Goal: Transaction & Acquisition: Book appointment/travel/reservation

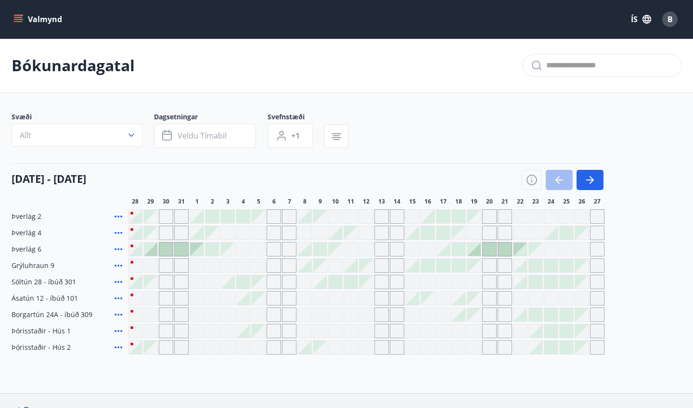
scroll to position [20, 0]
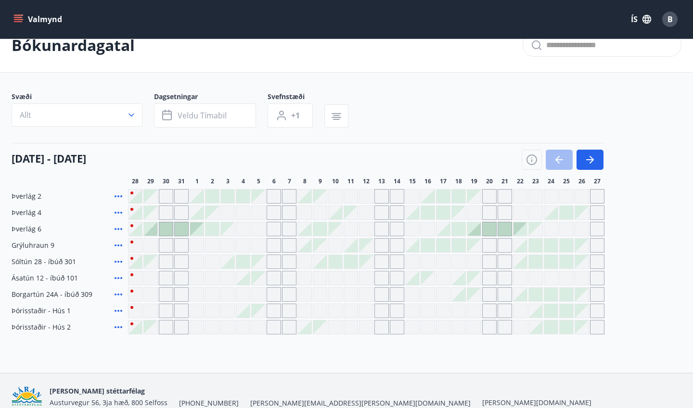
click at [155, 231] on div at bounding box center [150, 228] width 13 height 13
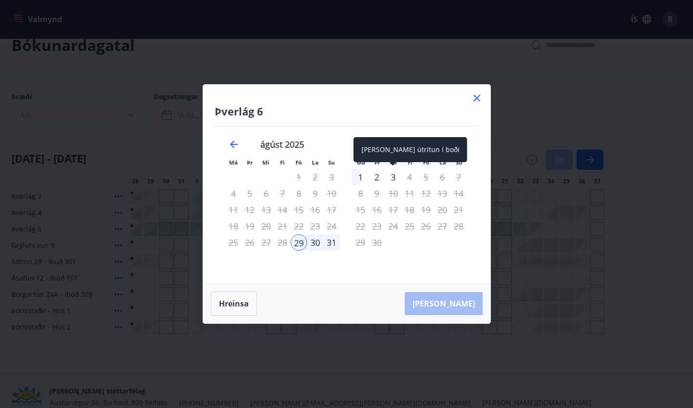
click at [392, 178] on div "3" at bounding box center [393, 177] width 16 height 16
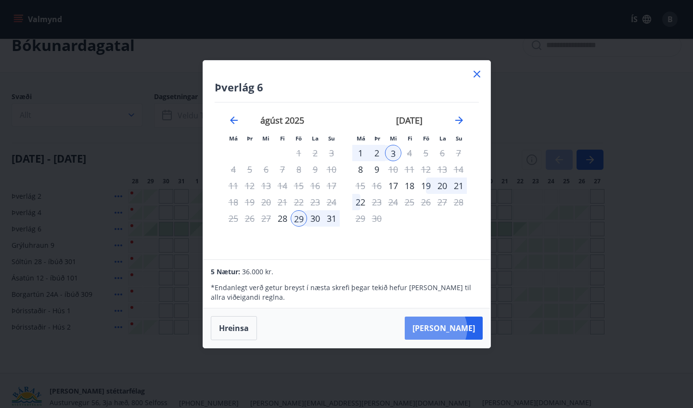
click at [465, 329] on button "Taka Frá" at bounding box center [444, 328] width 78 height 23
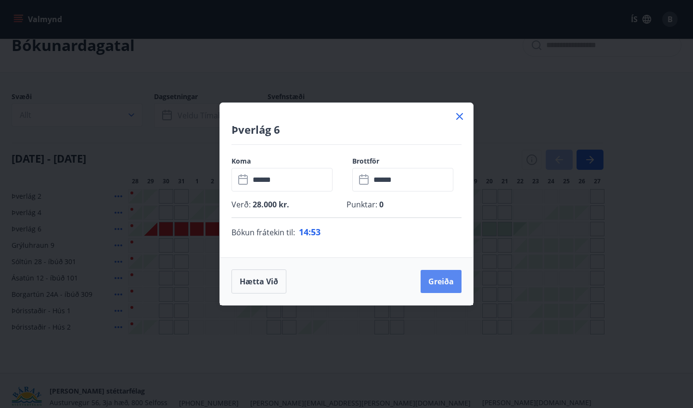
click at [438, 278] on button "Greiða" at bounding box center [441, 281] width 41 height 23
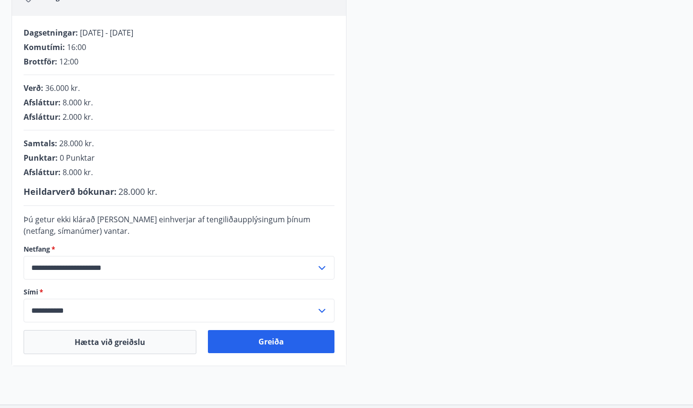
scroll to position [183, 0]
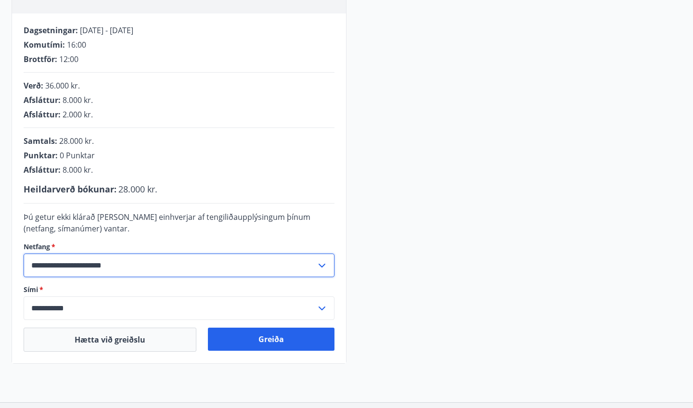
click at [268, 258] on input "**********" at bounding box center [170, 266] width 293 height 24
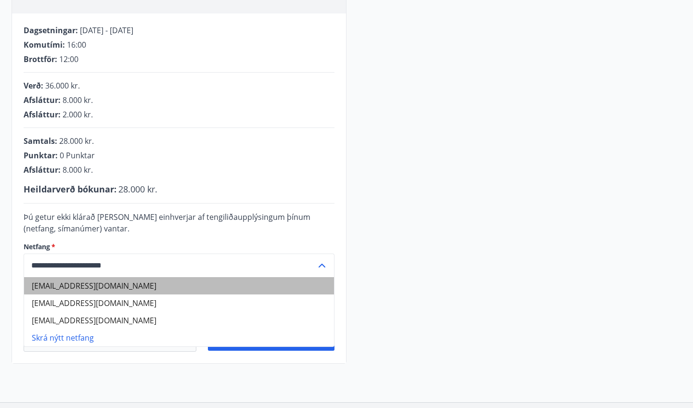
click at [209, 286] on li "nick.botezatu1@gmail.com" at bounding box center [179, 285] width 310 height 17
type input "**********"
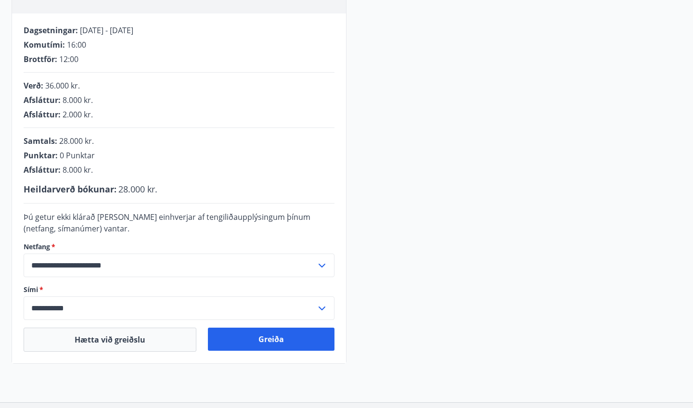
click at [157, 310] on input "**********" at bounding box center [170, 309] width 293 height 24
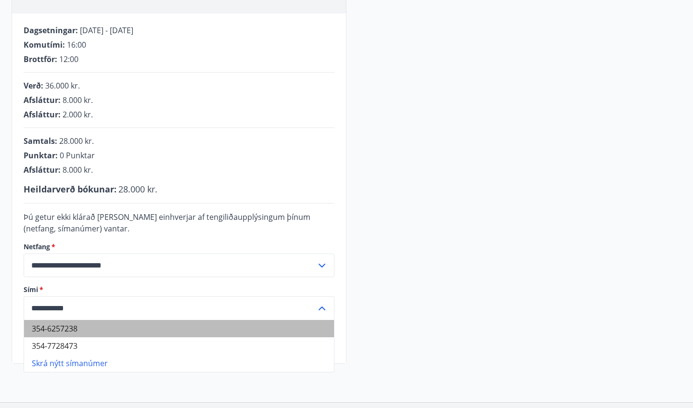
click at [144, 324] on li "354-6257238" at bounding box center [179, 328] width 310 height 17
type input "**********"
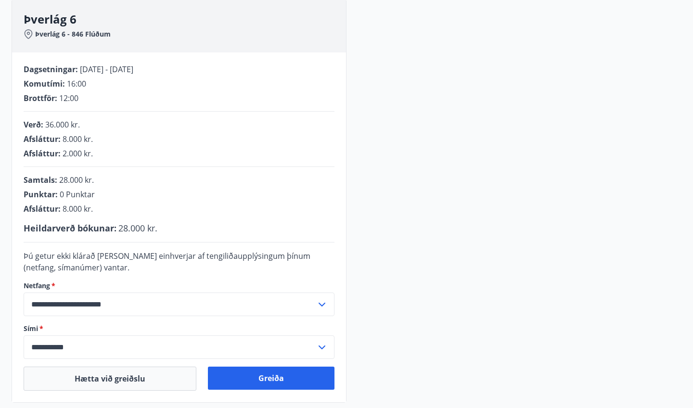
scroll to position [163, 0]
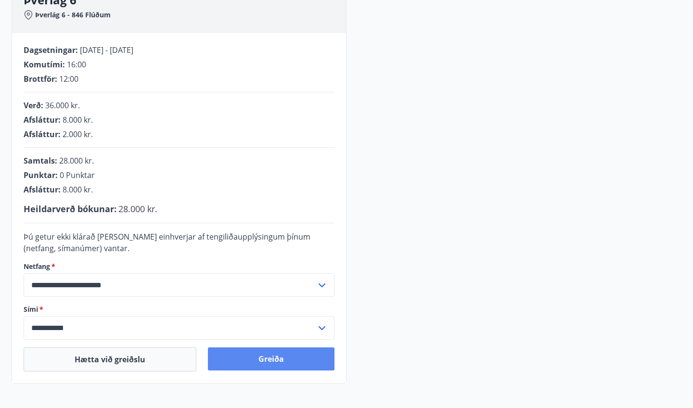
click at [295, 357] on button "Greiða" at bounding box center [271, 359] width 127 height 23
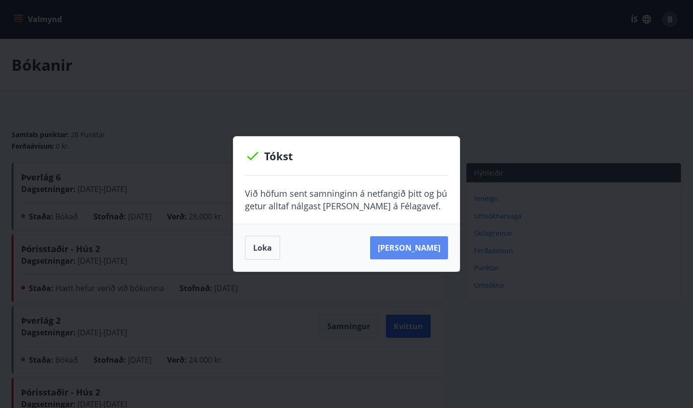
click at [413, 247] on button "[PERSON_NAME]" at bounding box center [409, 247] width 78 height 23
click at [415, 257] on button "[PERSON_NAME]" at bounding box center [409, 247] width 78 height 23
click at [270, 246] on button "Loka" at bounding box center [262, 248] width 35 height 24
click at [280, 254] on button "Loka" at bounding box center [262, 248] width 35 height 24
click at [429, 249] on button "Sjá samning" at bounding box center [409, 247] width 78 height 23
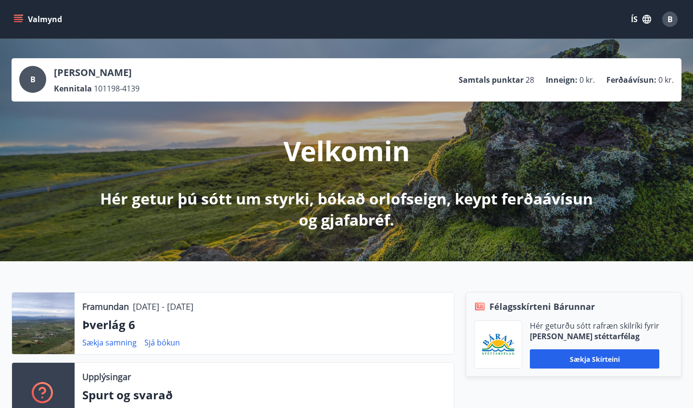
click at [11, 17] on div "Valmynd ÍS B" at bounding box center [346, 19] width 693 height 39
click at [17, 20] on icon "menu" at bounding box center [18, 19] width 10 height 10
click at [638, 24] on button "ÍS" at bounding box center [641, 19] width 31 height 17
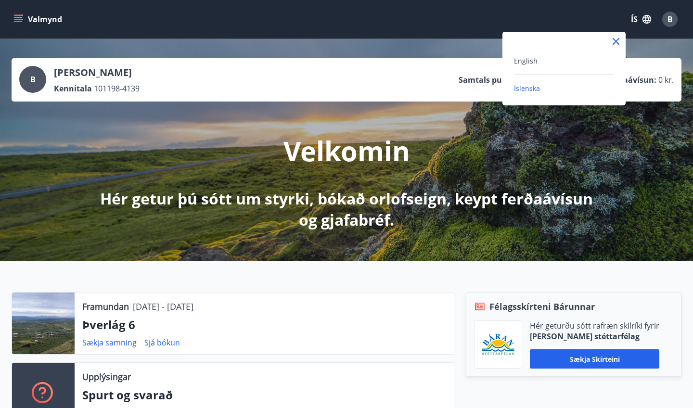
click at [561, 53] on div "English Íslenska" at bounding box center [564, 69] width 123 height 74
click at [523, 64] on span "English" at bounding box center [526, 60] width 24 height 9
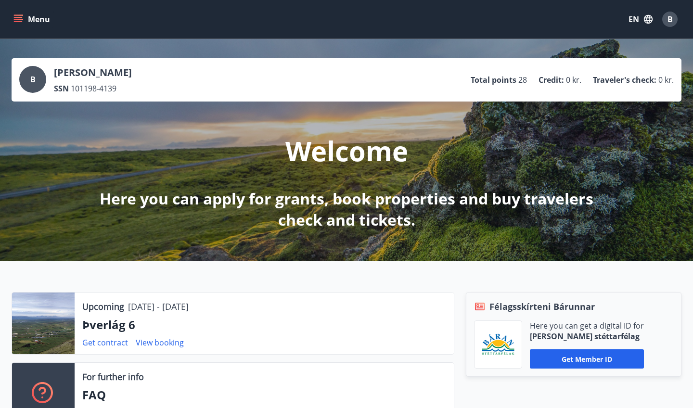
click at [17, 22] on icon "menu" at bounding box center [18, 21] width 9 height 1
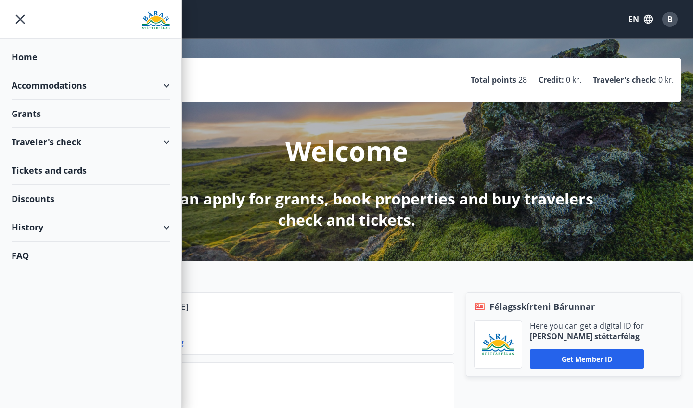
click at [89, 91] on div "Accommodations" at bounding box center [91, 85] width 158 height 28
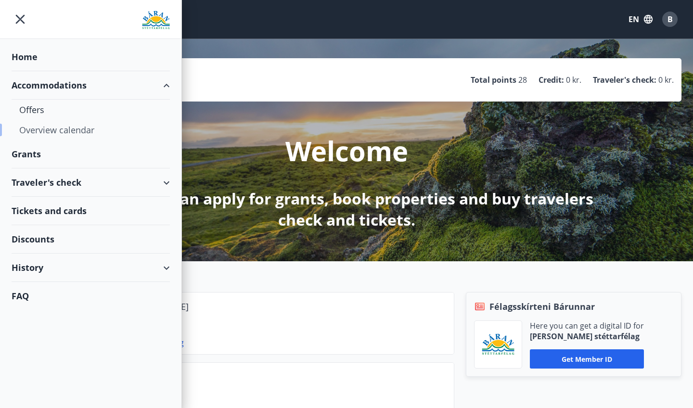
click at [52, 131] on div "Overview calendar" at bounding box center [90, 130] width 143 height 20
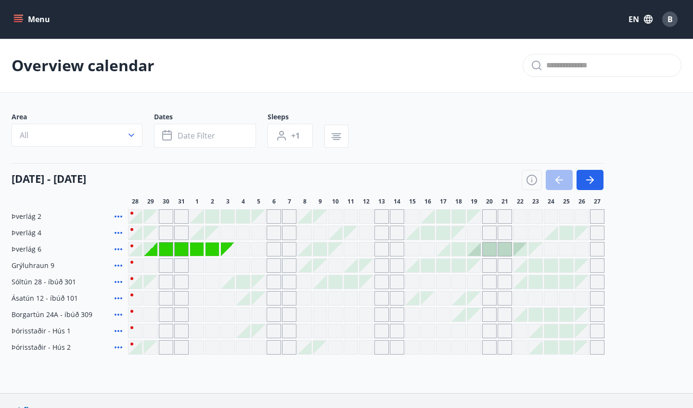
click at [231, 217] on div at bounding box center [227, 216] width 13 height 13
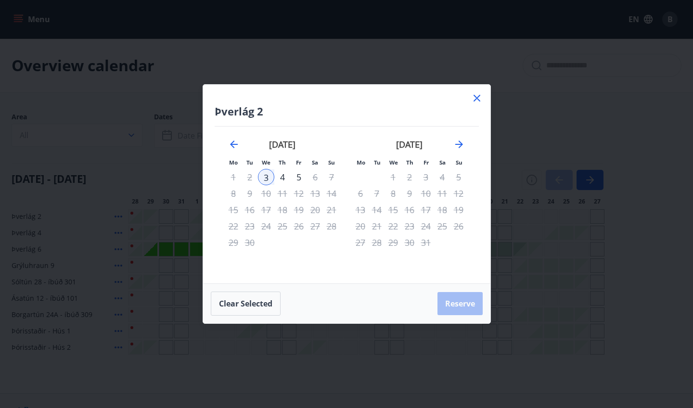
click at [286, 174] on div "4" at bounding box center [282, 177] width 16 height 16
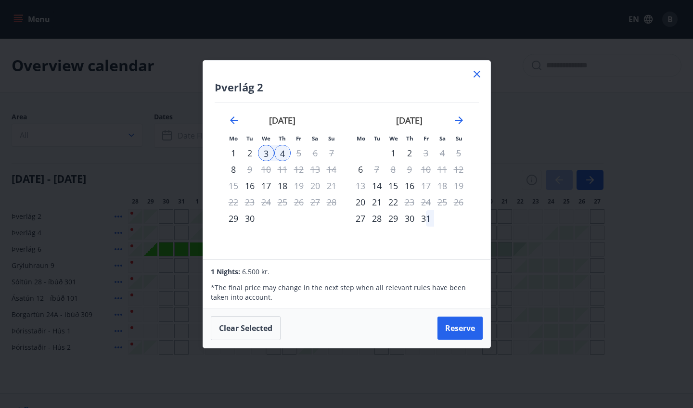
click at [474, 76] on icon at bounding box center [477, 74] width 7 height 7
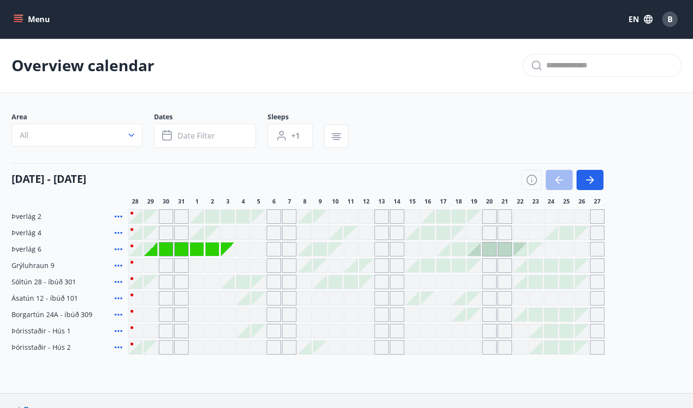
click at [229, 218] on div at bounding box center [227, 216] width 13 height 13
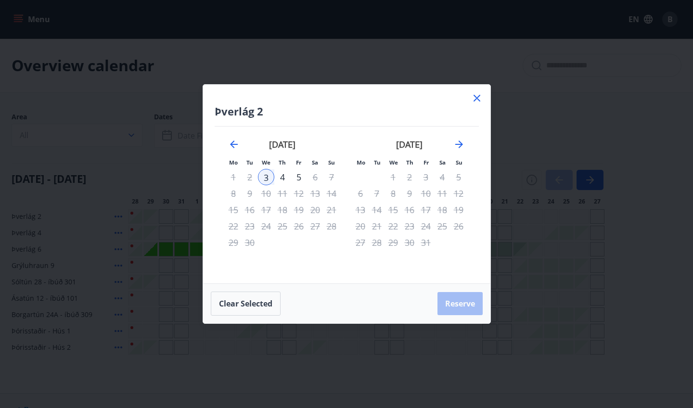
click at [284, 175] on div "4" at bounding box center [282, 177] width 16 height 16
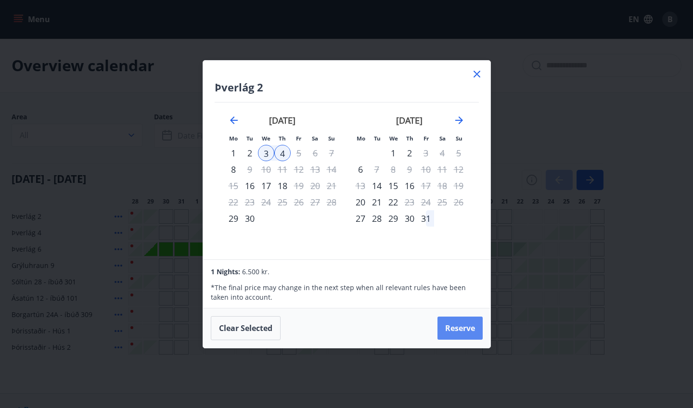
click at [446, 331] on button "Reserve" at bounding box center [460, 328] width 45 height 23
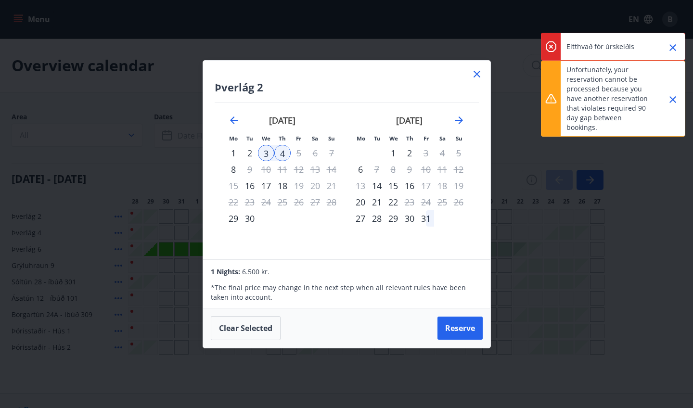
click at [477, 72] on icon at bounding box center [477, 74] width 12 height 12
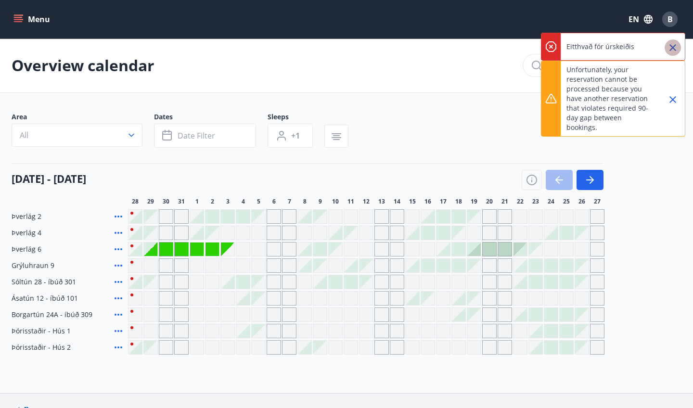
click at [676, 44] on icon "Close" at bounding box center [673, 48] width 12 height 12
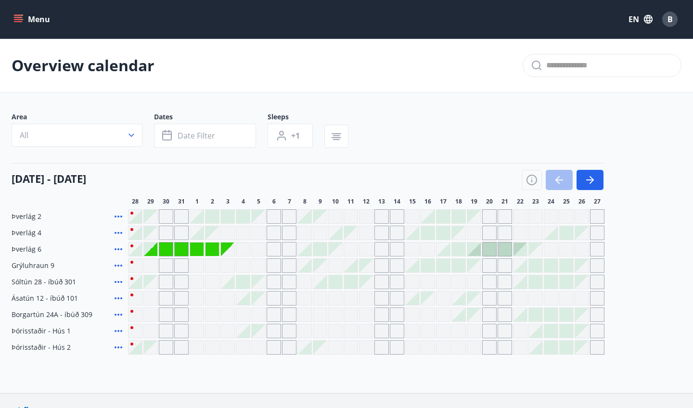
click at [669, 18] on span "B" at bounding box center [670, 19] width 5 height 11
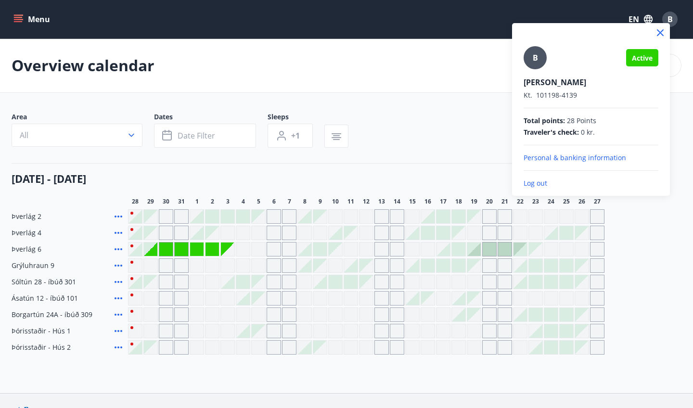
click at [544, 181] on p "Log out" at bounding box center [591, 184] width 135 height 10
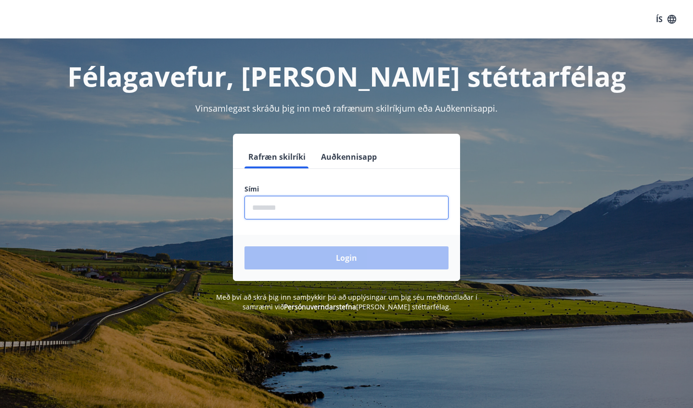
click at [317, 203] on input "phone" at bounding box center [347, 208] width 204 height 24
type input "*"
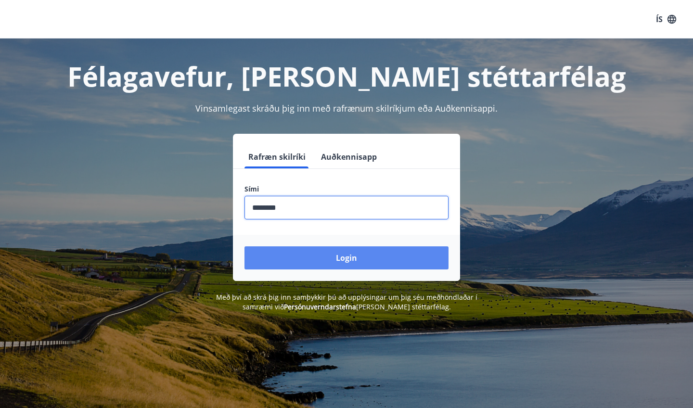
type input "********"
click at [395, 260] on button "Login" at bounding box center [347, 258] width 204 height 23
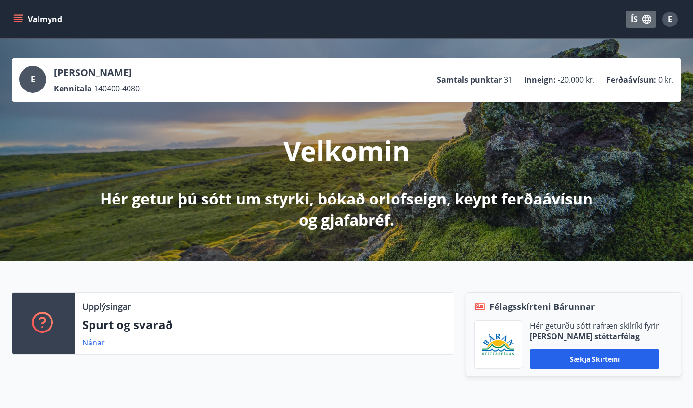
click at [647, 20] on icon "button" at bounding box center [647, 19] width 9 height 9
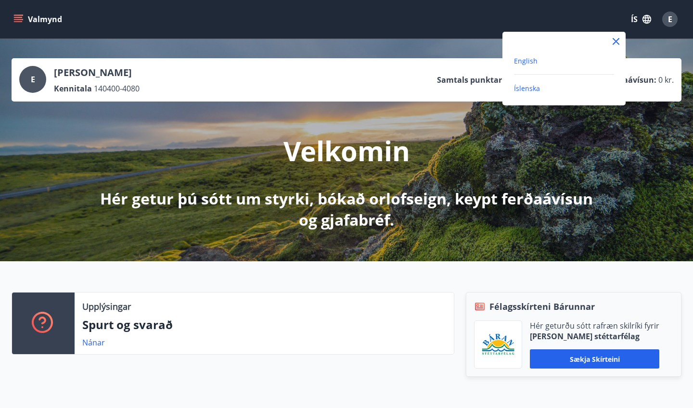
click at [533, 63] on span "English" at bounding box center [526, 60] width 24 height 9
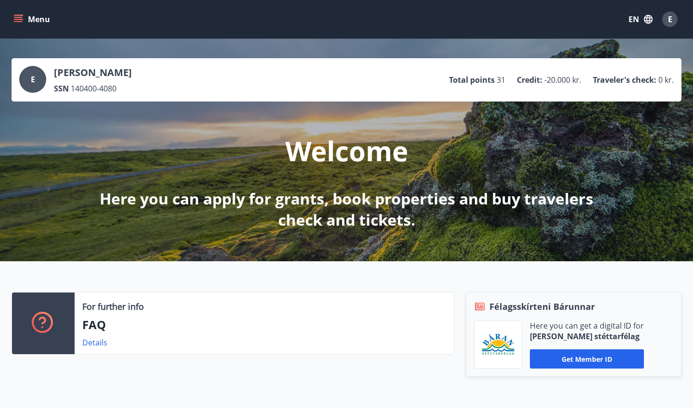
click at [13, 19] on icon "menu" at bounding box center [18, 19] width 10 height 10
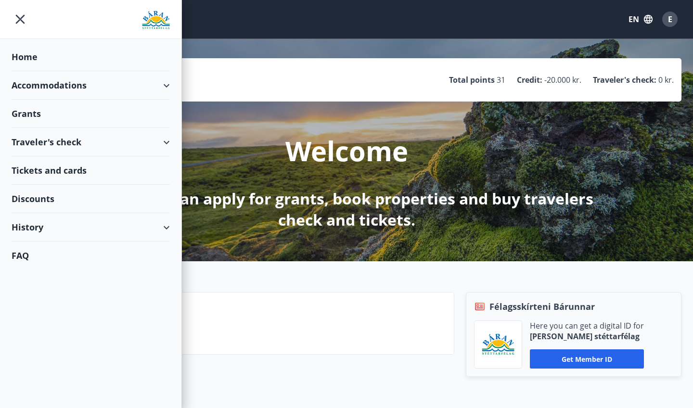
click at [49, 88] on div "Accommodations" at bounding box center [91, 85] width 158 height 28
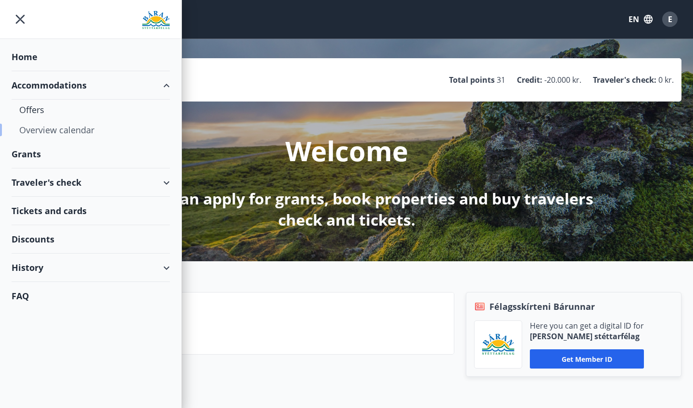
click at [59, 128] on div "Overview calendar" at bounding box center [90, 130] width 143 height 20
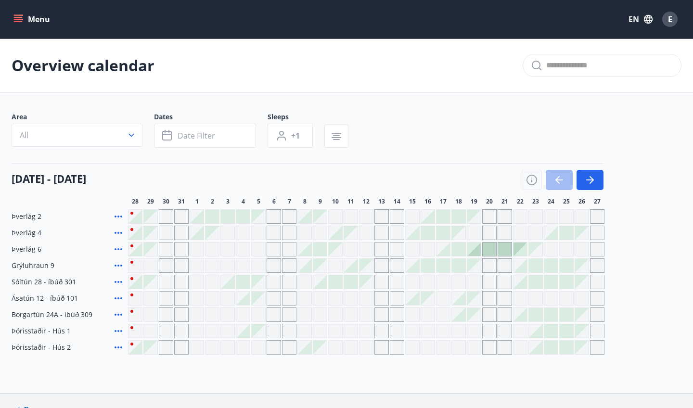
click at [231, 219] on div at bounding box center [227, 216] width 13 height 13
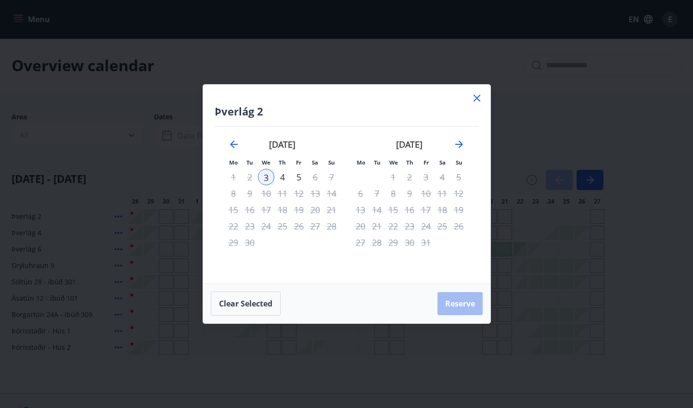
click at [285, 175] on div "4" at bounding box center [282, 177] width 16 height 16
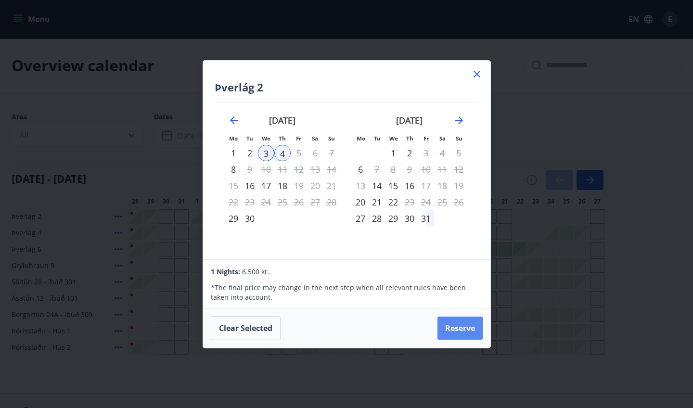
click at [460, 330] on button "Reserve" at bounding box center [460, 328] width 45 height 23
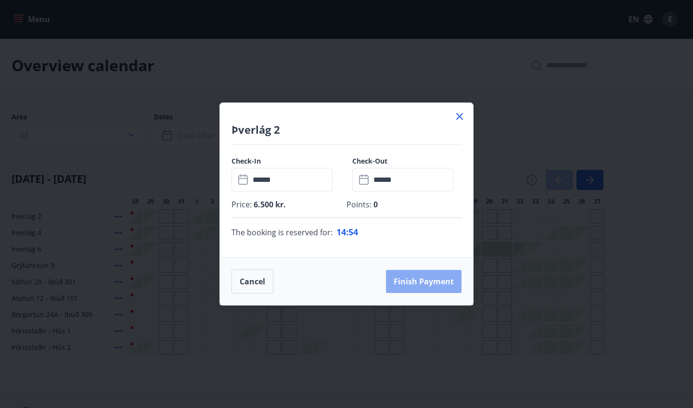
click at [411, 278] on button "Finish payment" at bounding box center [424, 281] width 76 height 23
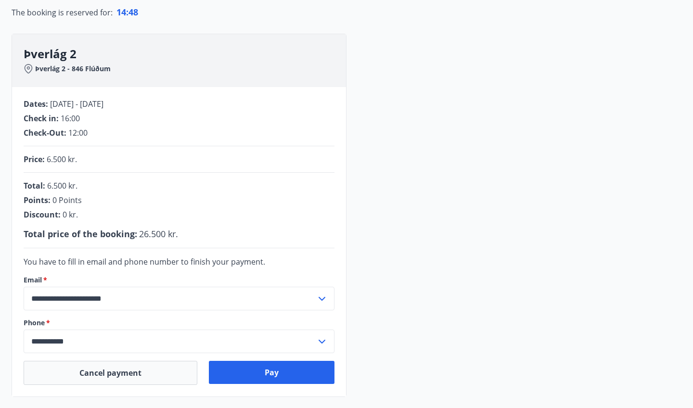
scroll to position [105, 0]
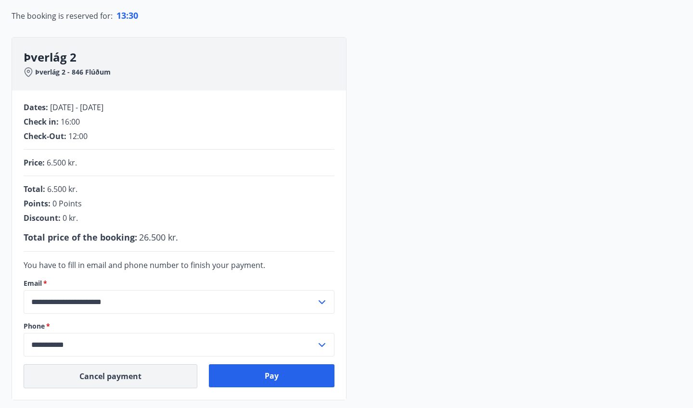
click at [118, 379] on button "Cancel payment" at bounding box center [111, 377] width 174 height 24
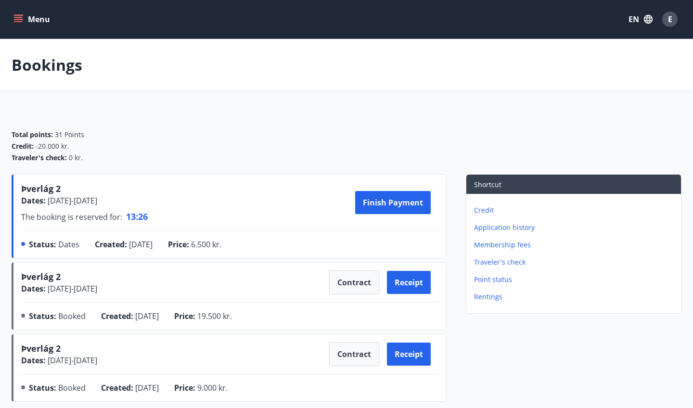
scroll to position [1, 0]
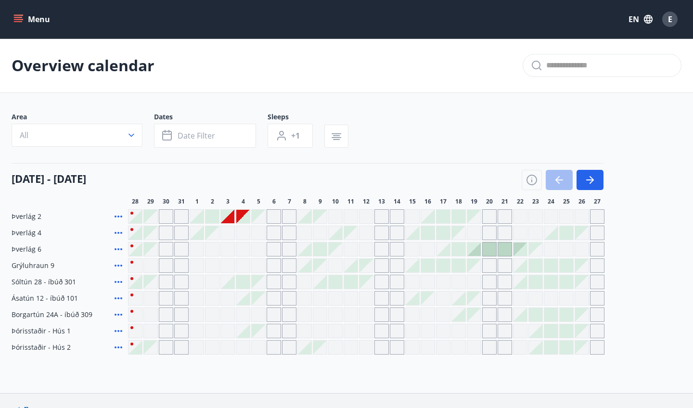
click at [241, 214] on div at bounding box center [242, 216] width 13 height 13
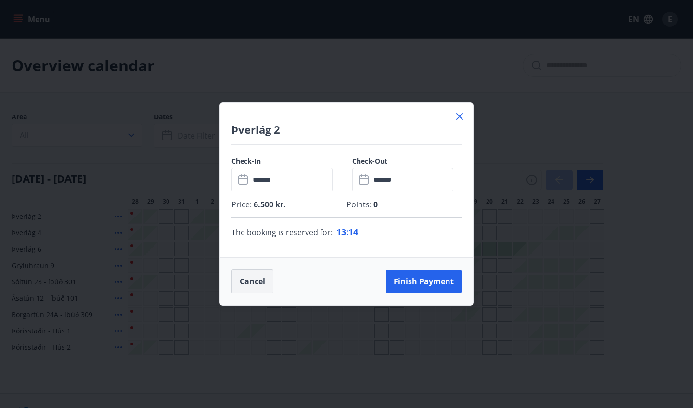
click at [265, 285] on button "Cancel" at bounding box center [253, 282] width 42 height 24
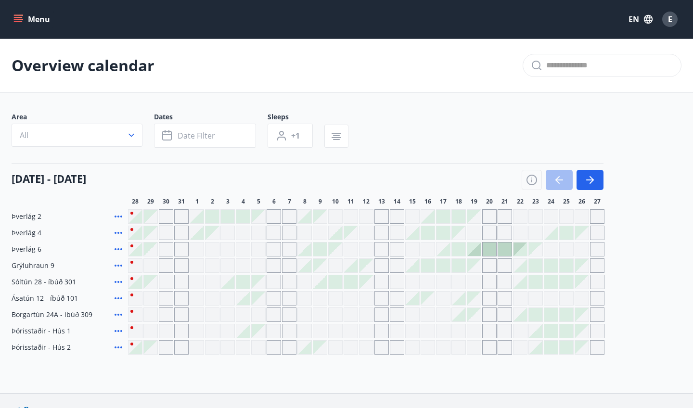
click at [672, 20] on span "E" at bounding box center [670, 19] width 4 height 11
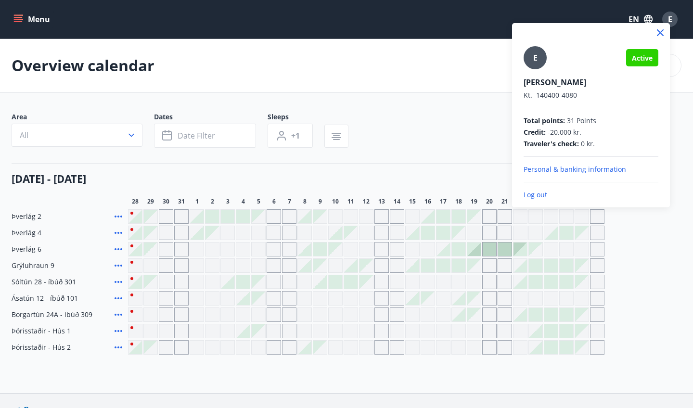
click at [538, 199] on p "Log out" at bounding box center [591, 195] width 135 height 10
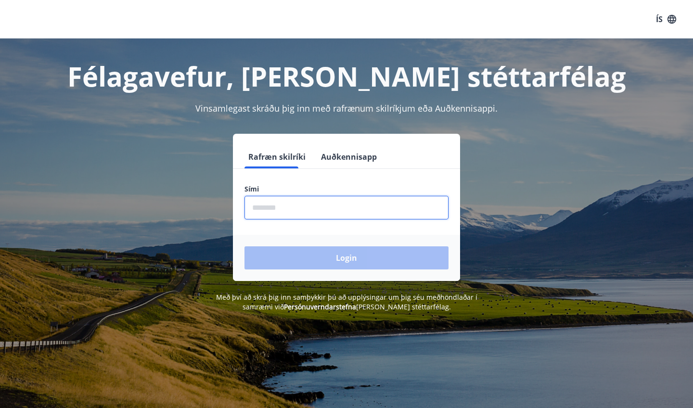
click at [322, 210] on input "phone" at bounding box center [347, 208] width 204 height 24
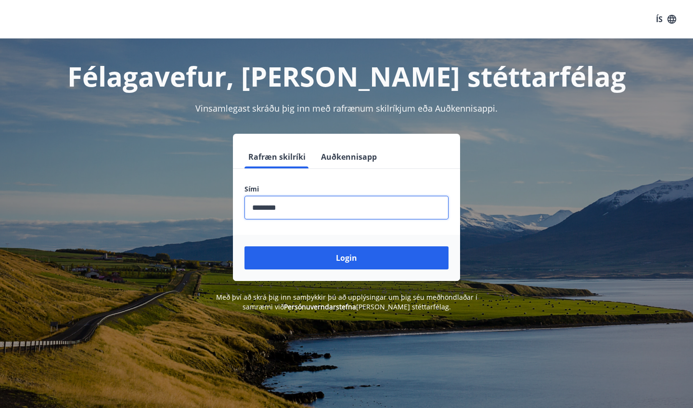
click at [347, 262] on button "Login" at bounding box center [347, 258] width 204 height 23
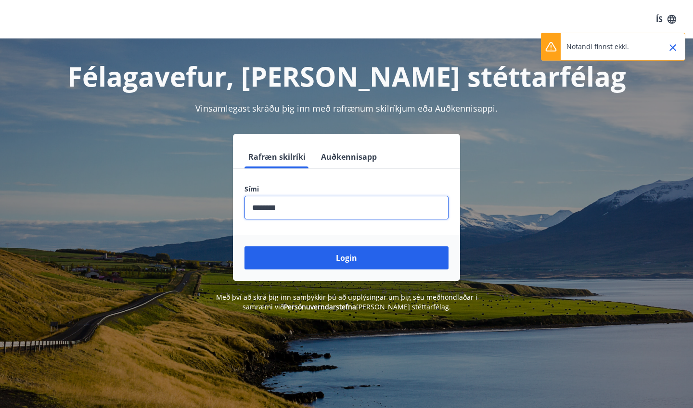
click at [258, 209] on input "phone" at bounding box center [347, 208] width 204 height 24
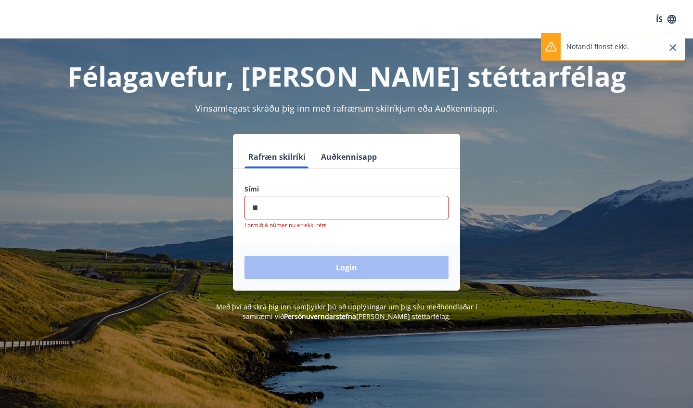
type input "*"
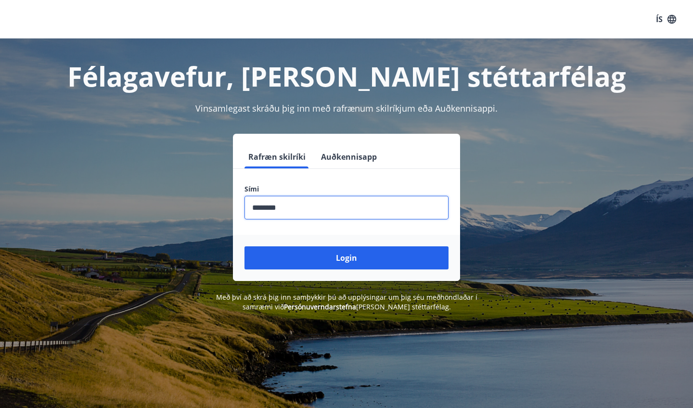
type input "********"
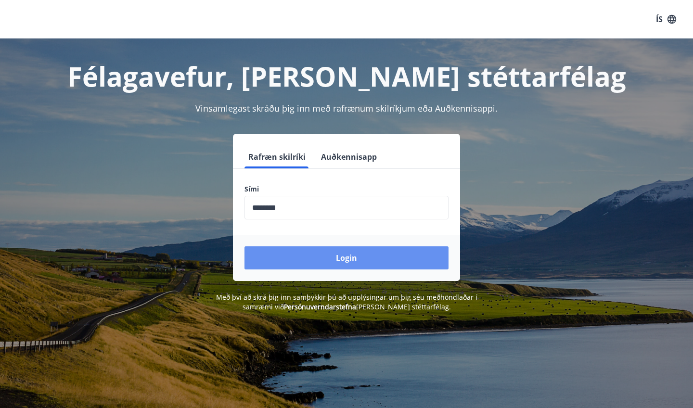
click at [320, 261] on button "Login" at bounding box center [347, 258] width 204 height 23
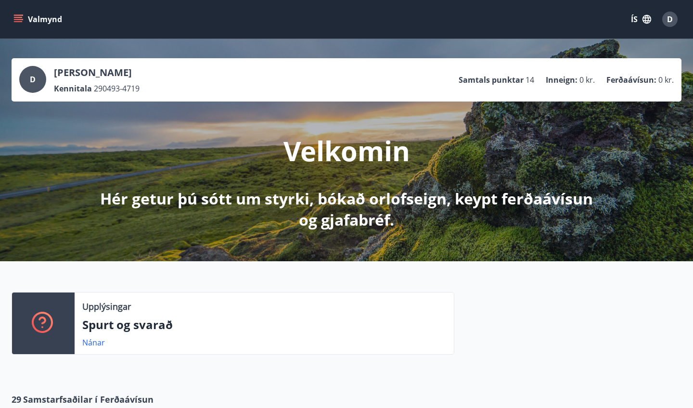
click at [646, 21] on icon "button" at bounding box center [647, 19] width 9 height 9
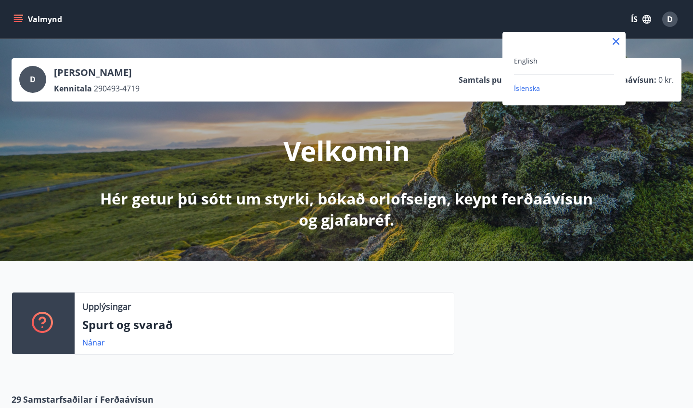
click at [530, 54] on div "English Íslenska" at bounding box center [564, 69] width 123 height 74
click at [530, 62] on span "English" at bounding box center [526, 60] width 24 height 9
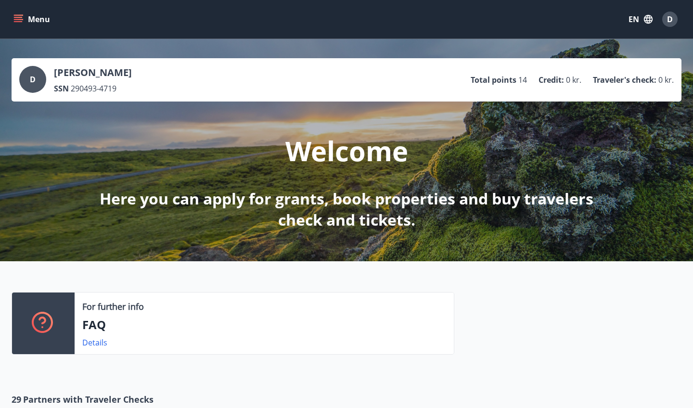
click at [16, 24] on icon "menu" at bounding box center [18, 19] width 10 height 10
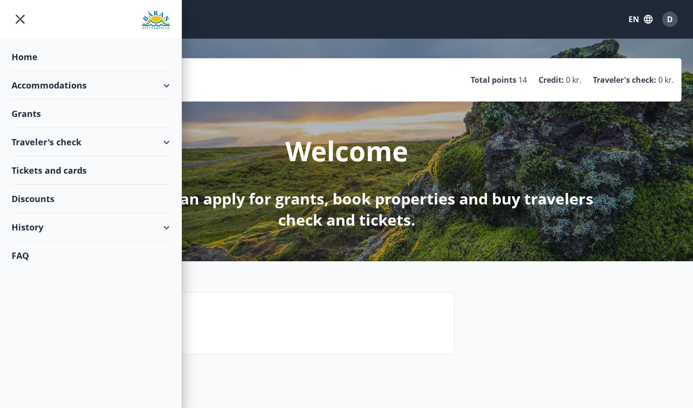
click at [37, 79] on div "Accommodations" at bounding box center [91, 85] width 158 height 28
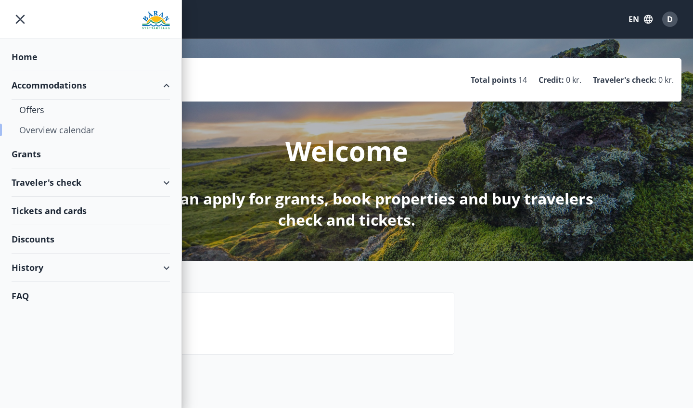
click at [46, 130] on div "Overview calendar" at bounding box center [90, 130] width 143 height 20
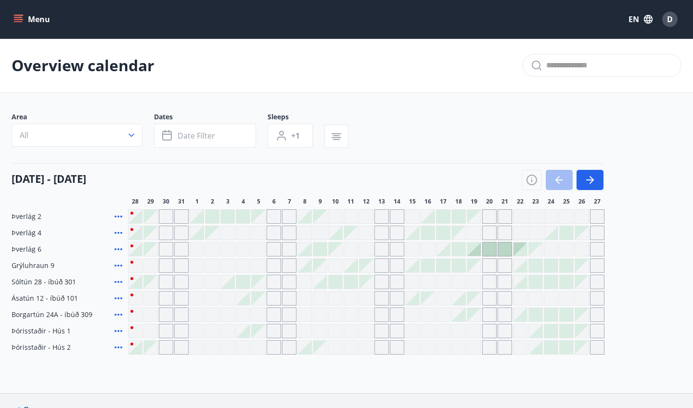
click at [225, 218] on div at bounding box center [227, 216] width 13 height 13
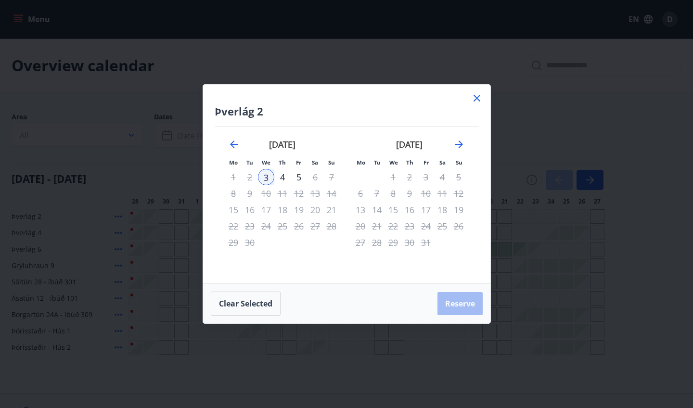
click at [283, 177] on div "4" at bounding box center [282, 177] width 16 height 16
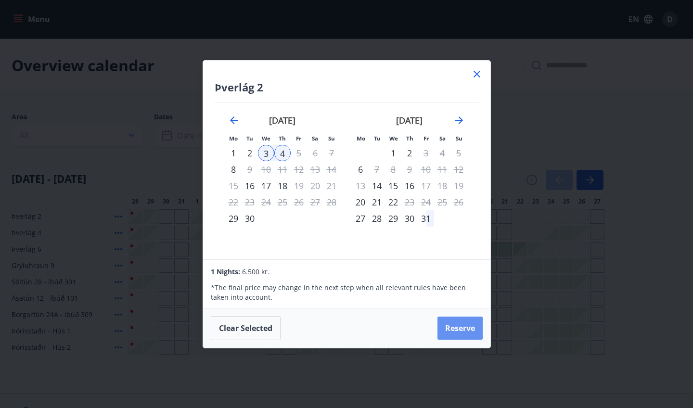
click at [469, 329] on button "Reserve" at bounding box center [460, 328] width 45 height 23
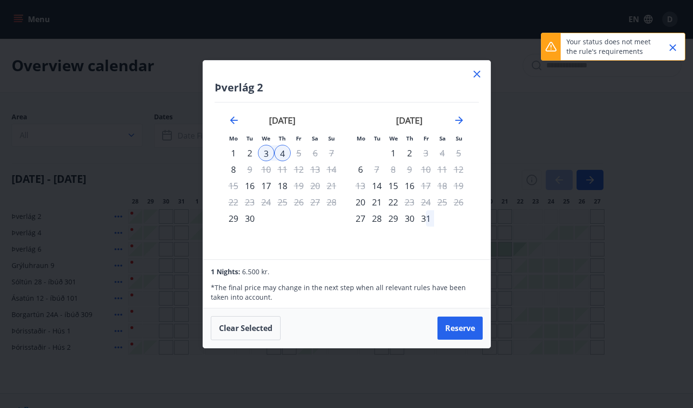
click at [468, 335] on button "Reserve" at bounding box center [460, 328] width 45 height 23
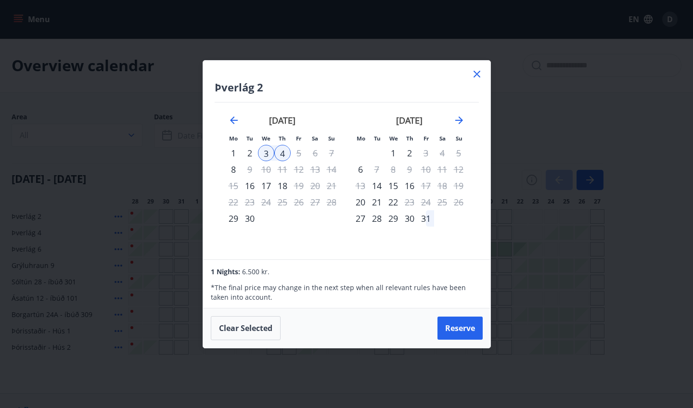
click at [475, 66] on div "Þverlág 2 Mo Tu We Th Fr Sa Su Mo Tu We Th Fr Sa Su August 2025 1 2 3 4 5 6 7 8…" at bounding box center [346, 160] width 287 height 199
click at [475, 75] on icon at bounding box center [477, 74] width 12 height 12
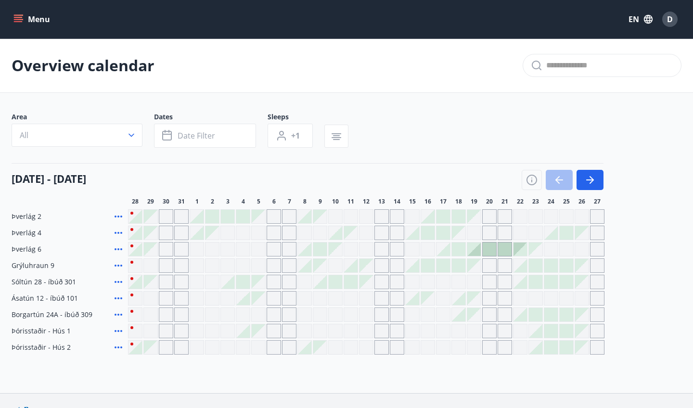
click at [671, 16] on span "D" at bounding box center [670, 19] width 6 height 11
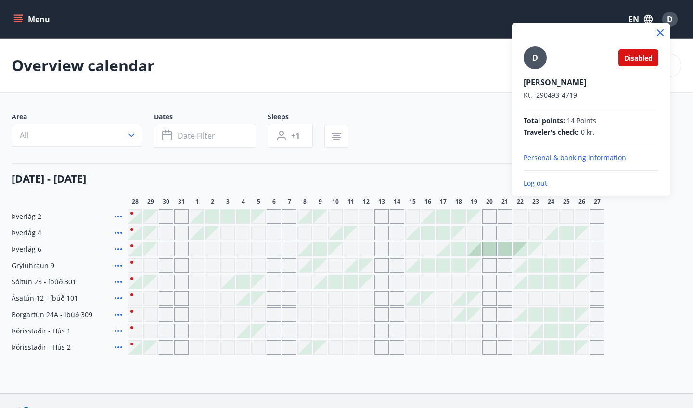
click at [648, 56] on span "Disabled" at bounding box center [639, 57] width 28 height 9
click at [642, 60] on span "Disabled" at bounding box center [639, 57] width 28 height 9
click at [530, 189] on div "D Disabled David Botezatu Kt. 290493-4719 Total points : 14 Points Traveler's c…" at bounding box center [591, 109] width 158 height 173
click at [533, 186] on p "Log out" at bounding box center [591, 184] width 135 height 10
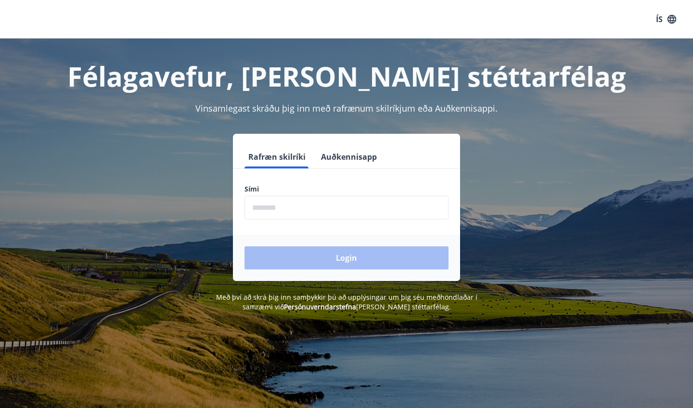
click at [323, 213] on input "phone" at bounding box center [347, 208] width 204 height 24
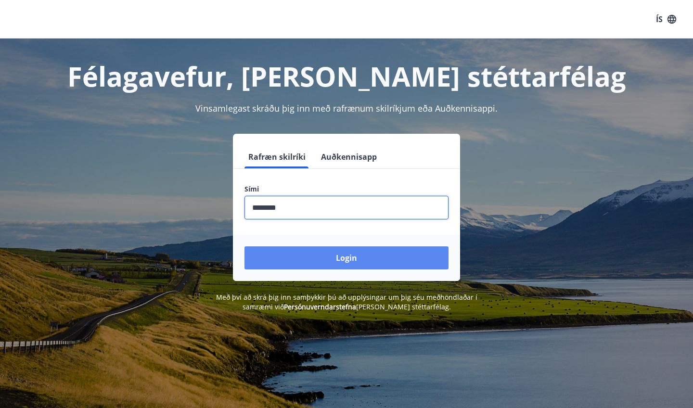
click at [363, 262] on button "Login" at bounding box center [347, 258] width 204 height 23
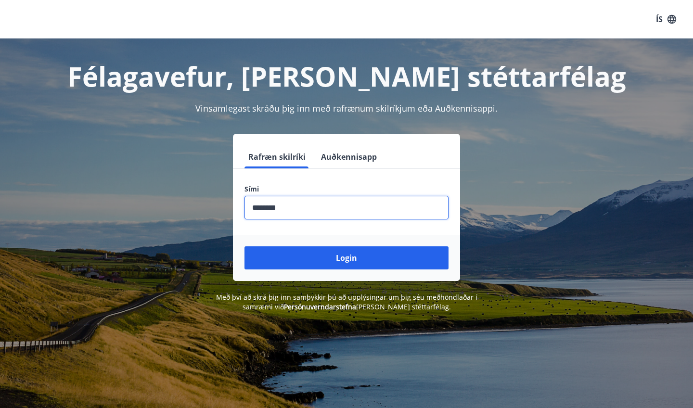
click at [351, 215] on input "phone" at bounding box center [347, 208] width 204 height 24
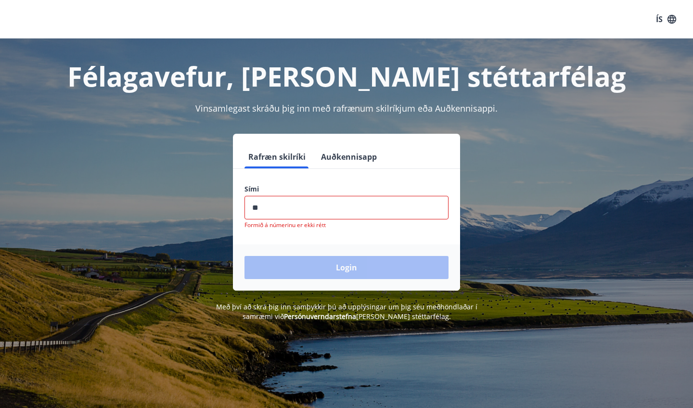
type input "*"
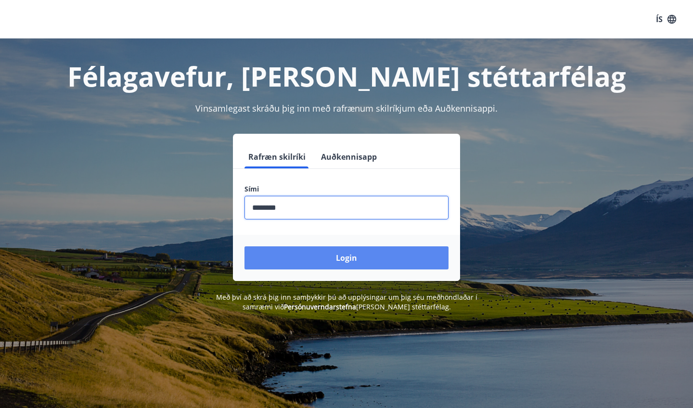
type input "********"
click at [387, 260] on button "Login" at bounding box center [347, 258] width 204 height 23
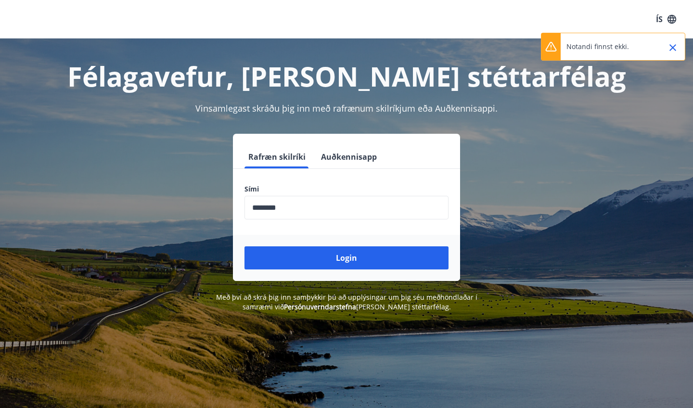
click at [671, 51] on icon "Close" at bounding box center [673, 47] width 7 height 7
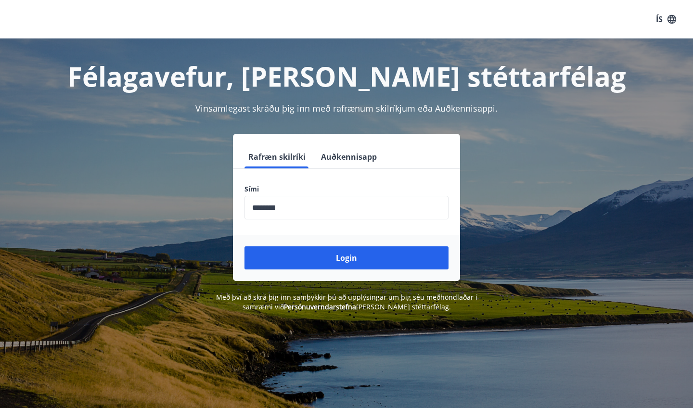
click at [668, 21] on icon "button" at bounding box center [672, 19] width 11 height 11
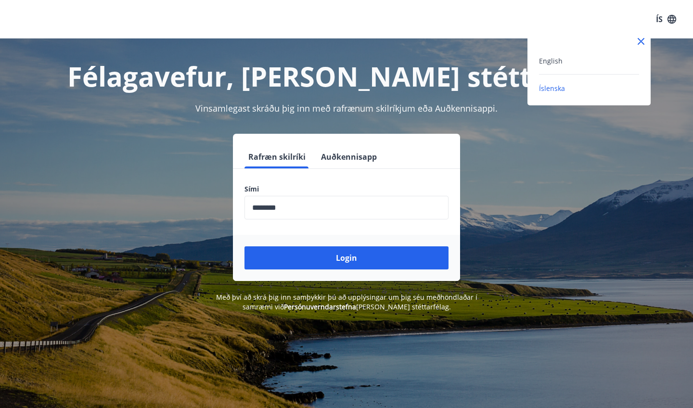
click at [579, 58] on div "English" at bounding box center [589, 61] width 100 height 12
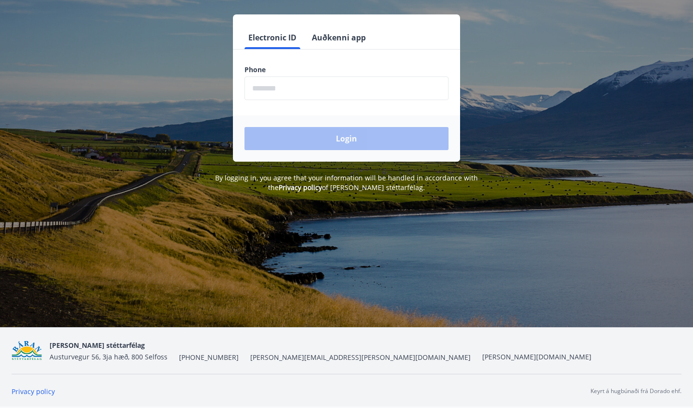
scroll to position [119, 0]
click at [305, 98] on input "phone" at bounding box center [347, 89] width 204 height 24
click at [304, 67] on label "Phone" at bounding box center [347, 70] width 204 height 10
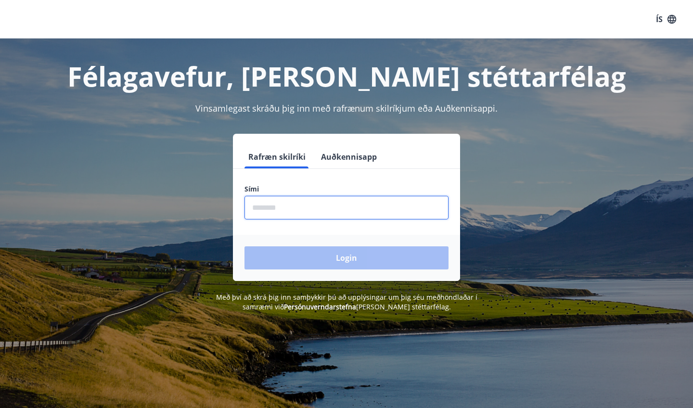
click at [312, 216] on input "phone" at bounding box center [347, 208] width 204 height 24
type input "*"
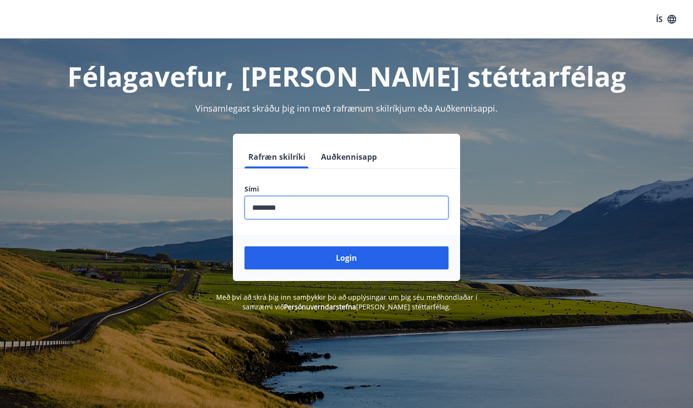
type input "********"
click at [359, 253] on button "Login" at bounding box center [347, 258] width 204 height 23
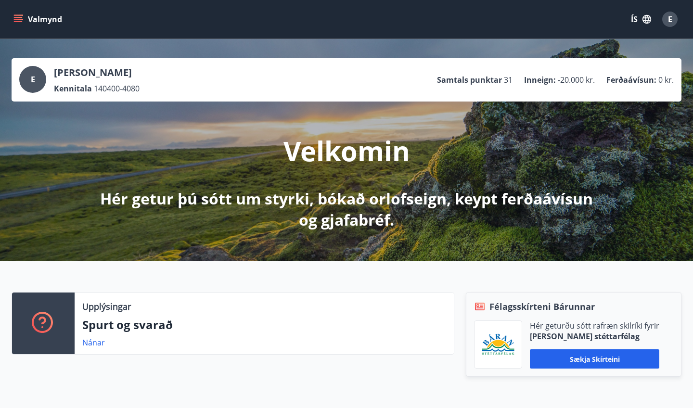
click at [15, 14] on button "Valmynd" at bounding box center [39, 19] width 54 height 17
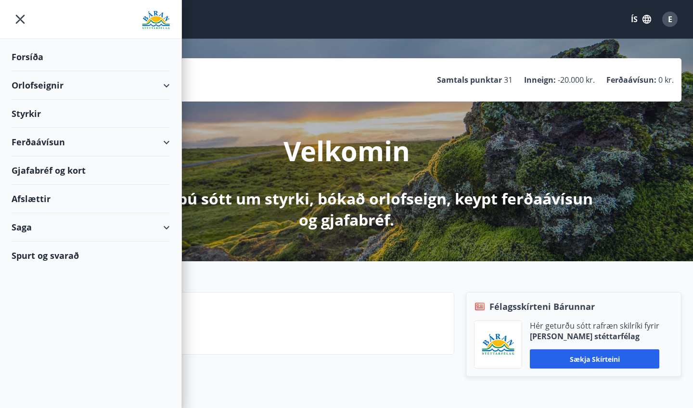
click at [645, 26] on button "ÍS" at bounding box center [641, 19] width 31 height 17
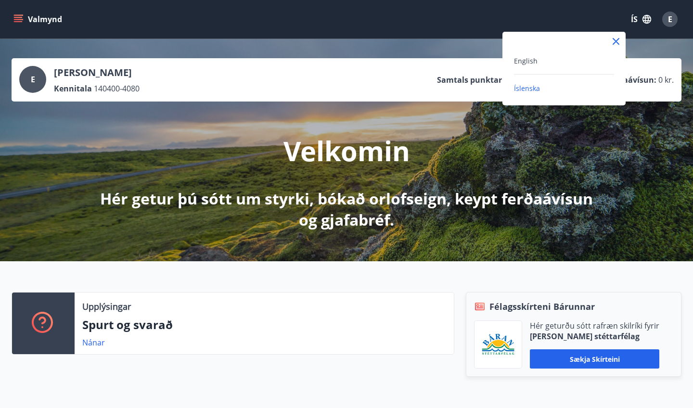
click at [544, 65] on div "English" at bounding box center [564, 61] width 100 height 12
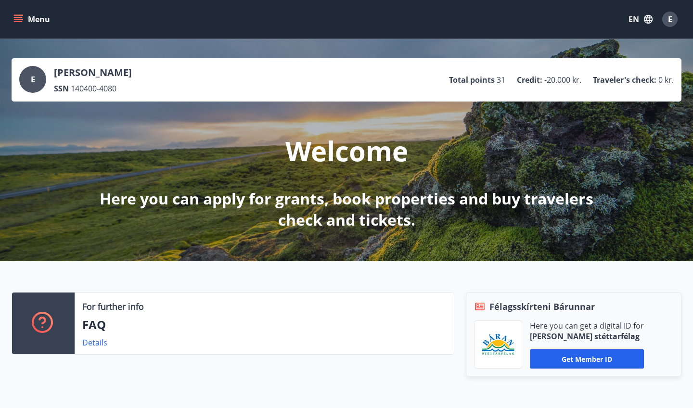
click at [18, 21] on icon "menu" at bounding box center [18, 21] width 9 height 1
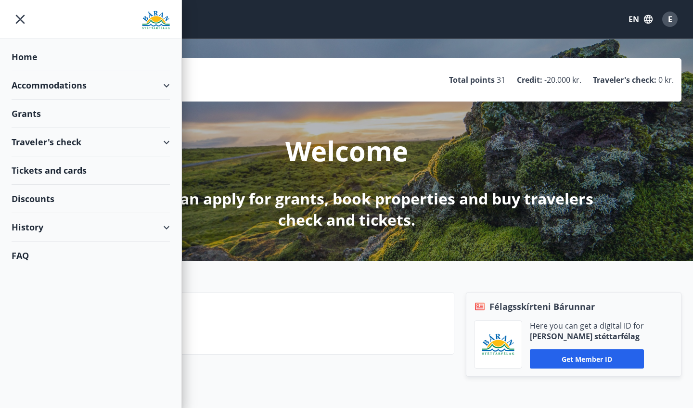
click at [62, 88] on div "Accommodations" at bounding box center [91, 85] width 158 height 28
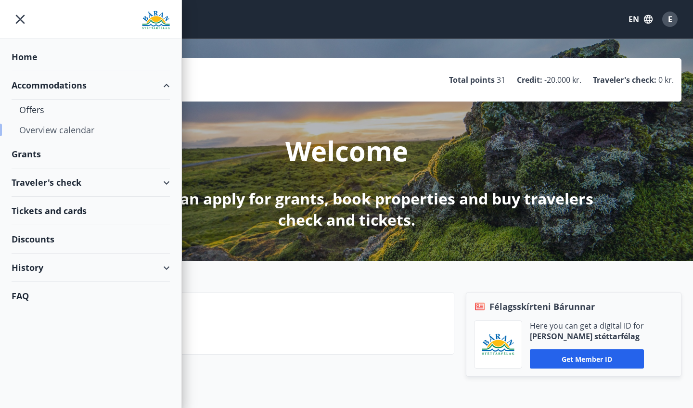
click at [48, 130] on div "Overview calendar" at bounding box center [90, 130] width 143 height 20
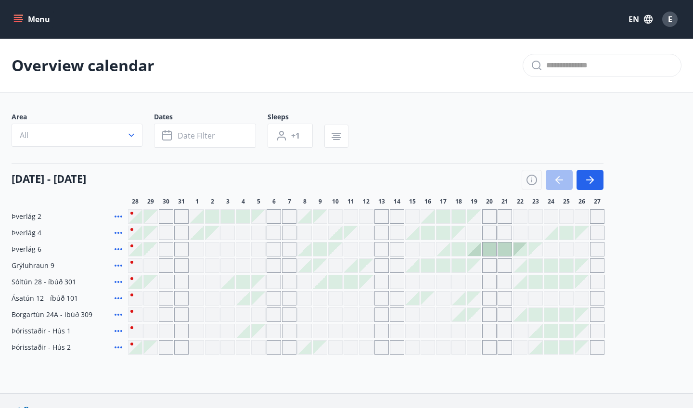
click at [22, 21] on icon "menu" at bounding box center [18, 21] width 9 height 1
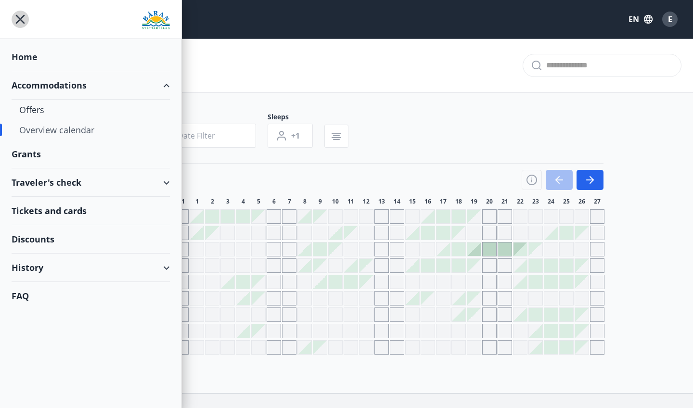
click at [14, 15] on icon "menu" at bounding box center [20, 19] width 17 height 17
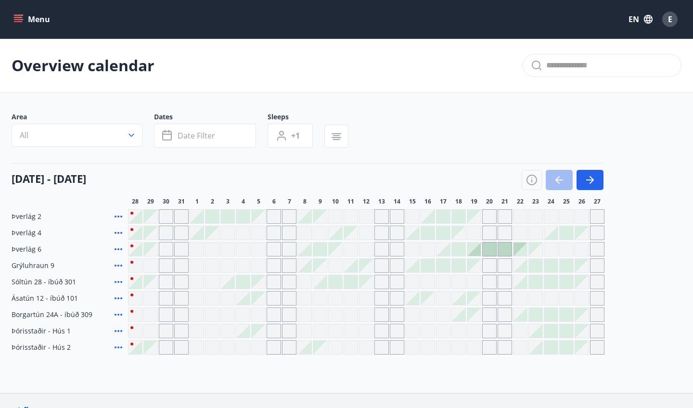
click at [667, 17] on div "E" at bounding box center [670, 19] width 15 height 15
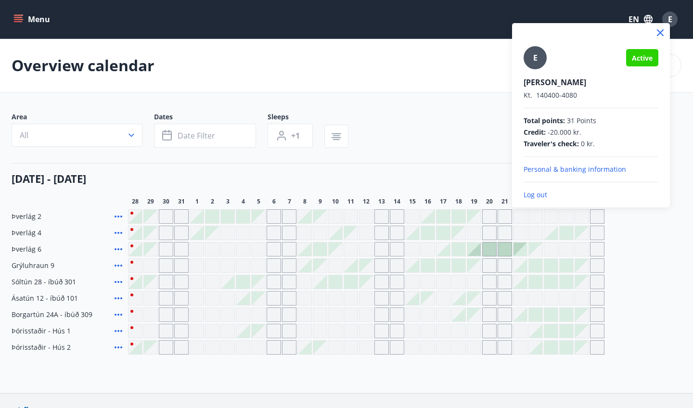
click at [640, 57] on span "Active" at bounding box center [642, 57] width 21 height 9
click at [543, 134] on span "Credit :" at bounding box center [535, 133] width 22 height 10
click at [586, 171] on p "Personal & banking information" at bounding box center [591, 170] width 135 height 10
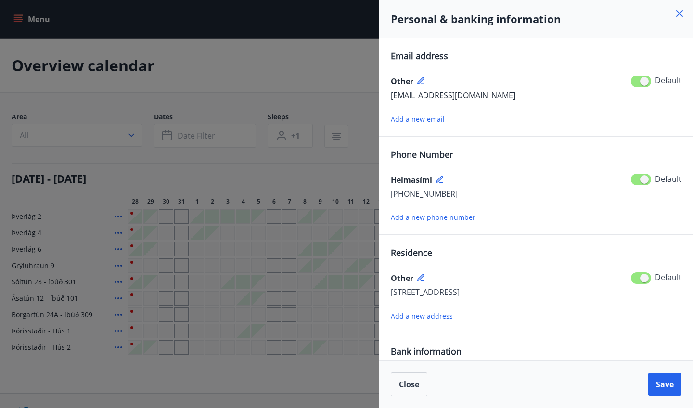
click at [300, 172] on div at bounding box center [346, 204] width 693 height 408
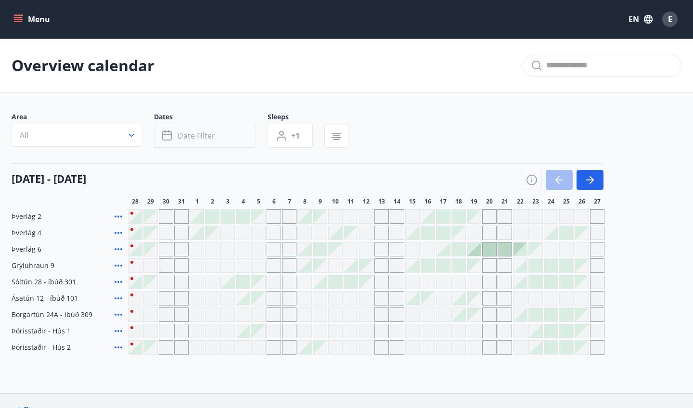
click at [177, 139] on button "Date filter" at bounding box center [205, 136] width 102 height 24
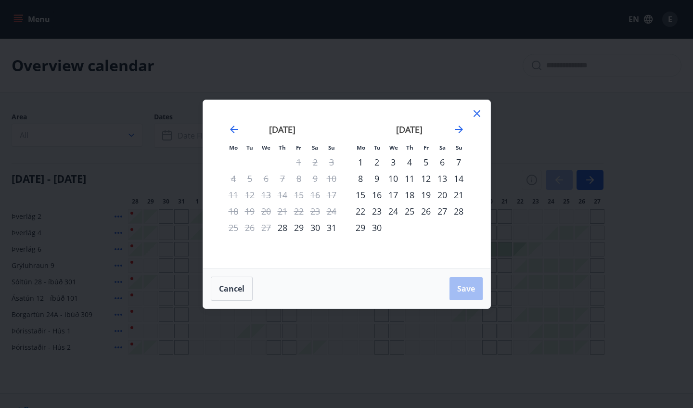
click at [138, 161] on div "Mo Tu We Th Fr Sa Su Mo Tu We Th Fr Sa Su July 2025 1 2 3 4 5 6 7 8 9 10 11 12 …" at bounding box center [346, 204] width 693 height 408
click at [478, 110] on icon at bounding box center [477, 114] width 12 height 12
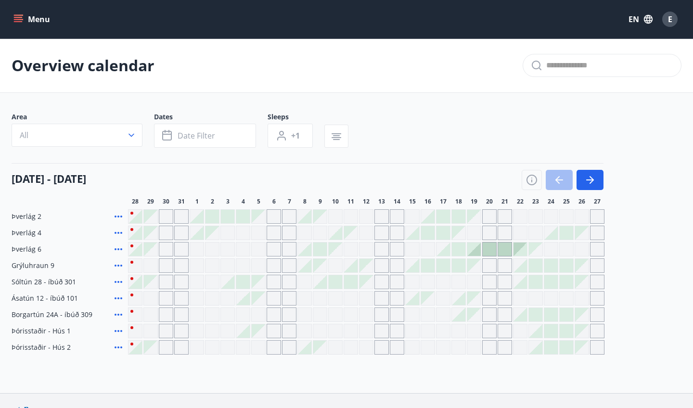
click at [20, 23] on icon "menu" at bounding box center [18, 19] width 10 height 10
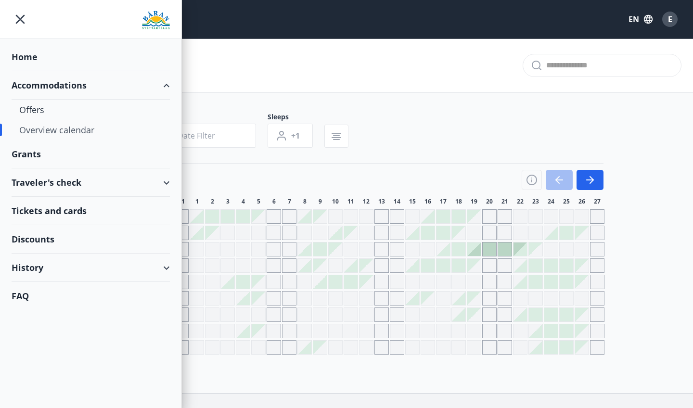
click at [44, 135] on div "Overview calendar" at bounding box center [90, 130] width 143 height 20
click at [50, 129] on div "Overview calendar" at bounding box center [90, 130] width 143 height 20
click at [57, 128] on div "Overview calendar" at bounding box center [90, 130] width 143 height 20
click at [105, 77] on div "Accommodations" at bounding box center [91, 85] width 158 height 28
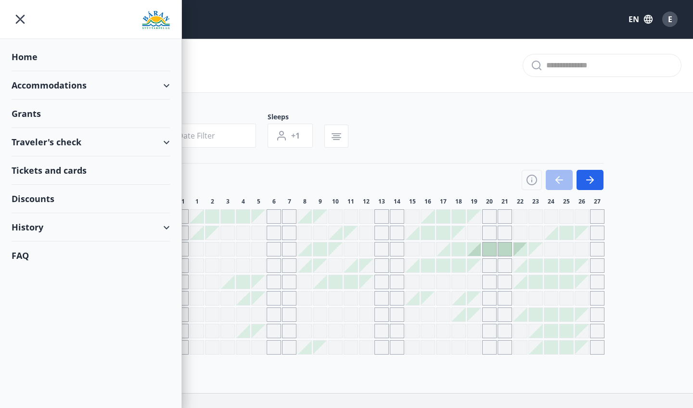
click at [103, 78] on div "Accommodations" at bounding box center [91, 85] width 158 height 28
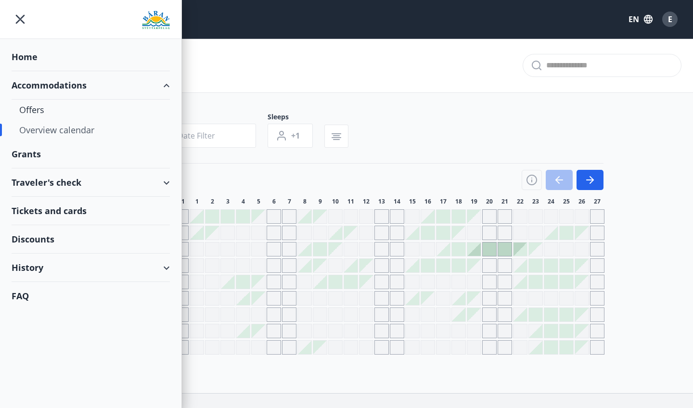
click at [55, 132] on div "Overview calendar" at bounding box center [90, 130] width 143 height 20
click at [20, 110] on div "Offers" at bounding box center [90, 110] width 143 height 20
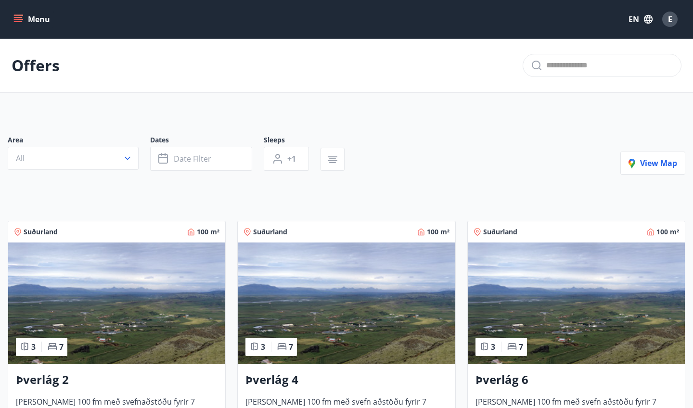
click at [23, 23] on button "Menu" at bounding box center [33, 19] width 42 height 17
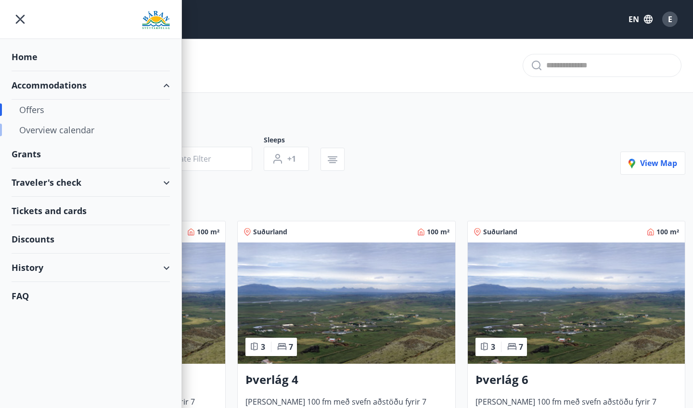
click at [54, 131] on div "Overview calendar" at bounding box center [90, 130] width 143 height 20
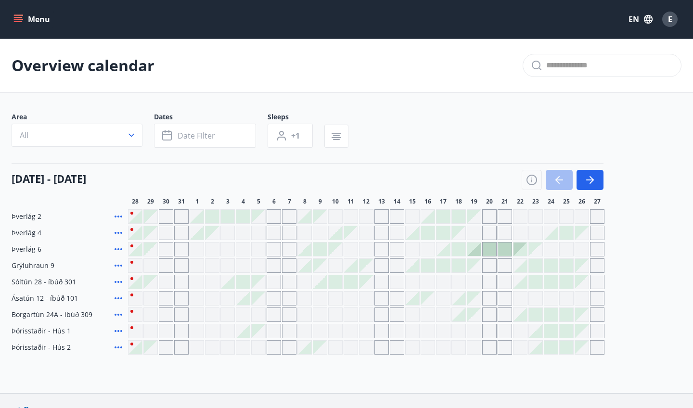
click at [666, 23] on div "E" at bounding box center [670, 19] width 15 height 15
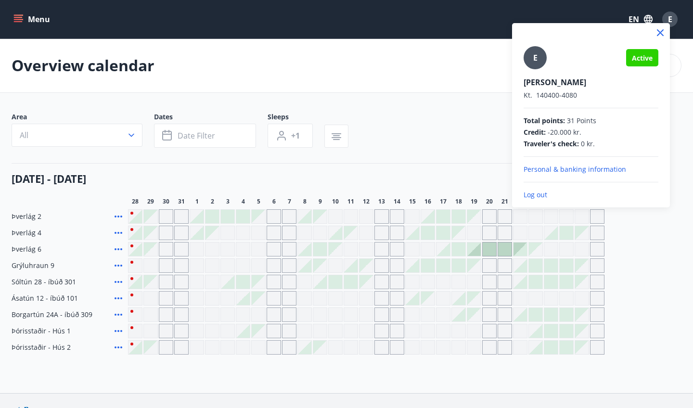
click at [437, 132] on div at bounding box center [346, 204] width 693 height 408
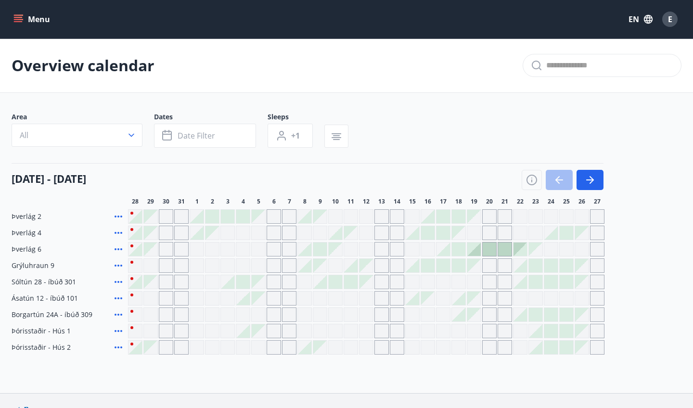
click at [22, 24] on button "Menu" at bounding box center [33, 19] width 42 height 17
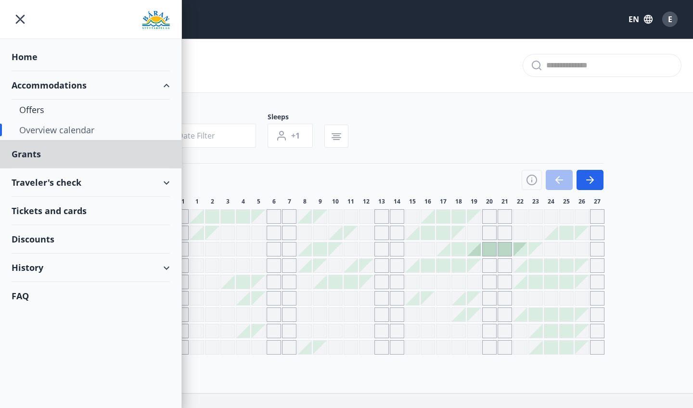
click at [29, 51] on div "Home" at bounding box center [91, 57] width 158 height 28
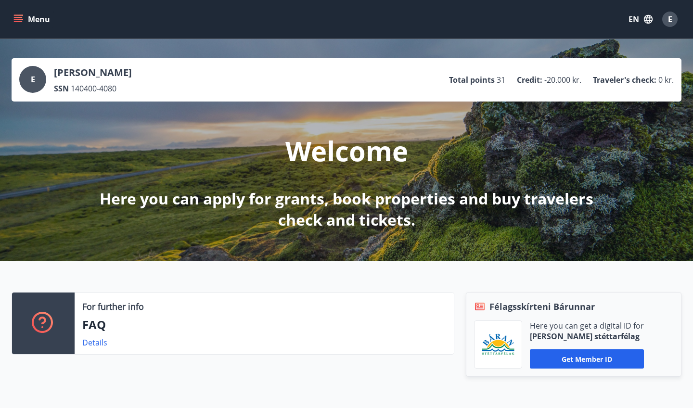
click at [536, 81] on p "Credit :" at bounding box center [530, 80] width 26 height 11
click at [669, 19] on span "E" at bounding box center [670, 19] width 4 height 11
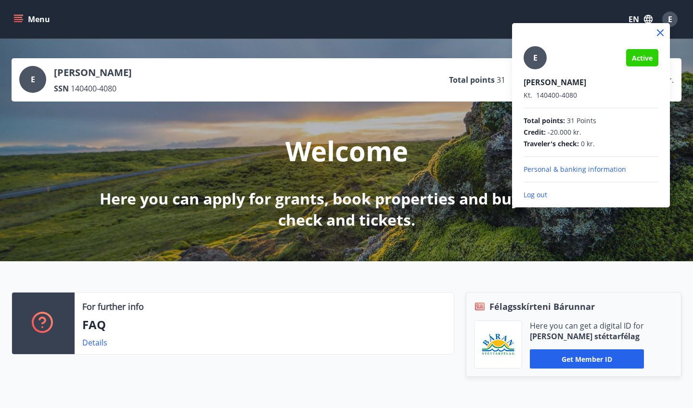
click at [658, 32] on icon at bounding box center [661, 33] width 12 height 12
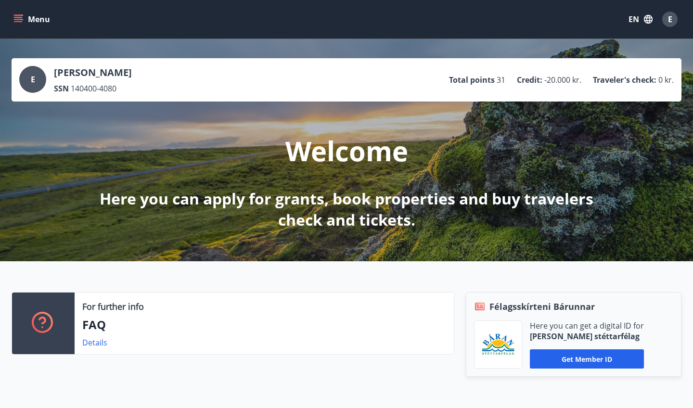
click at [668, 19] on span "E" at bounding box center [670, 19] width 4 height 11
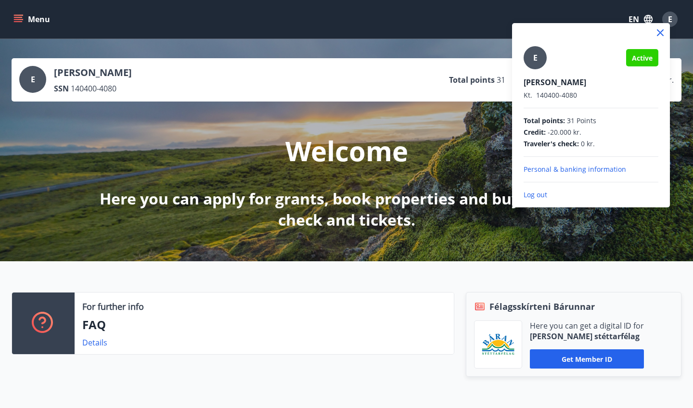
click at [536, 184] on div "E Active Evelina Dicusar Kt. 140400-4080 Total points : 31 Points Credit : -20.…" at bounding box center [591, 123] width 135 height 154
click at [536, 195] on p "Log out" at bounding box center [591, 195] width 135 height 10
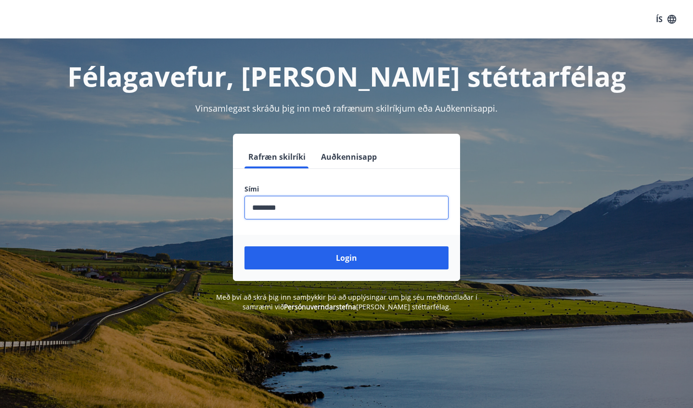
type input "********"
click at [358, 254] on button "Login" at bounding box center [347, 258] width 204 height 23
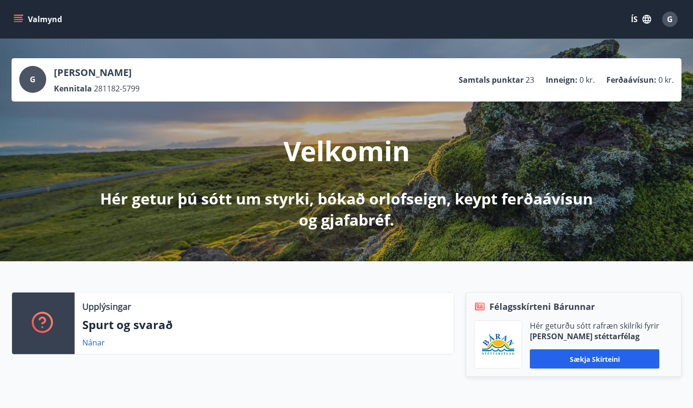
click at [628, 23] on button "ÍS" at bounding box center [641, 19] width 31 height 17
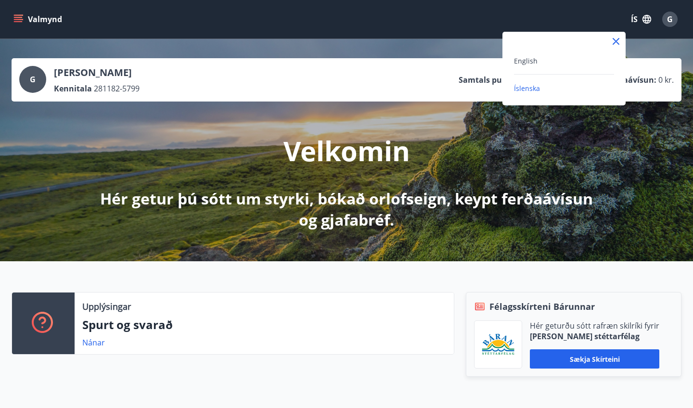
click at [544, 57] on div "English" at bounding box center [564, 61] width 100 height 12
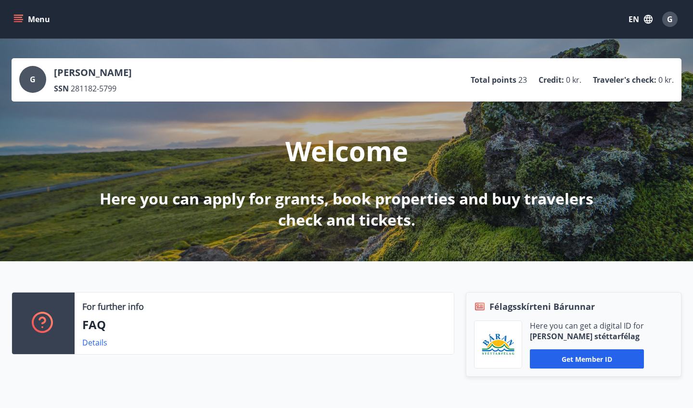
click at [14, 17] on icon "menu" at bounding box center [18, 17] width 9 height 1
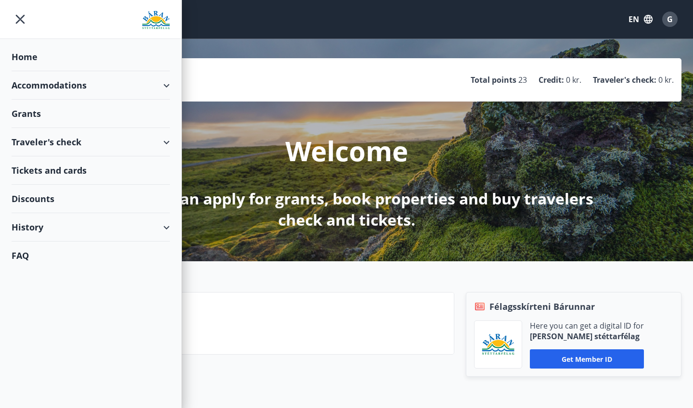
click at [33, 90] on div "Accommodations" at bounding box center [91, 85] width 158 height 28
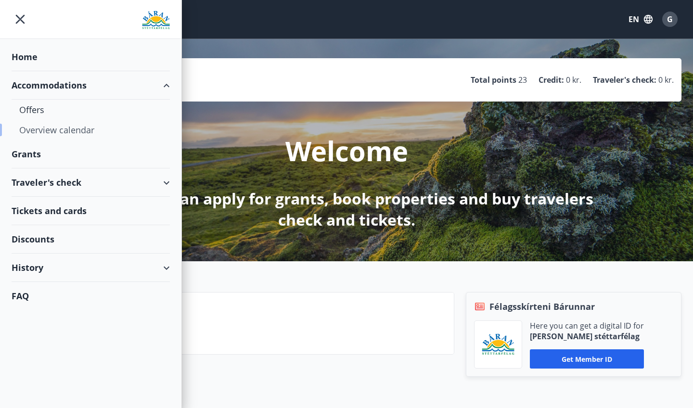
click at [38, 131] on div "Overview calendar" at bounding box center [90, 130] width 143 height 20
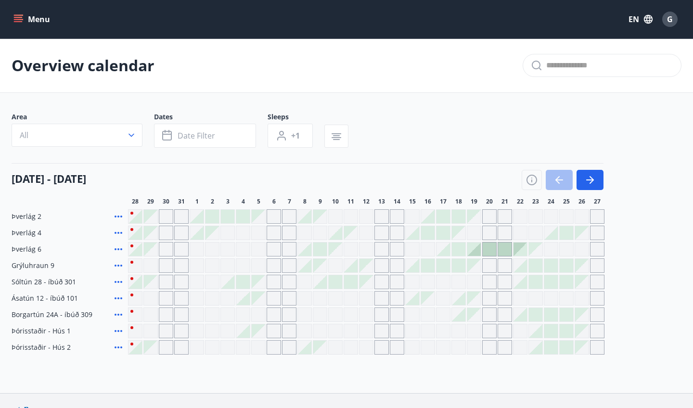
click at [229, 215] on div at bounding box center [227, 216] width 13 height 13
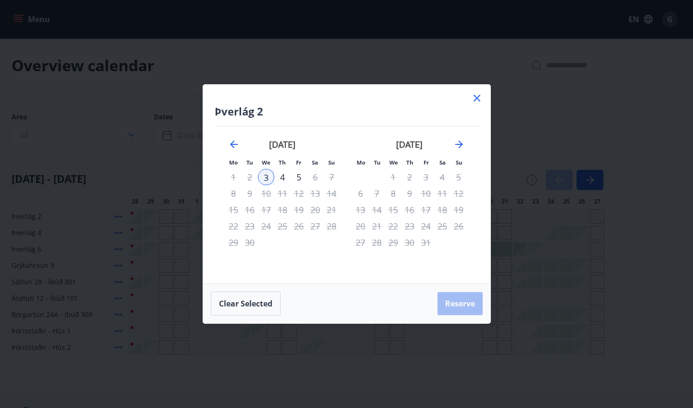
click at [284, 178] on div "4" at bounding box center [282, 177] width 16 height 16
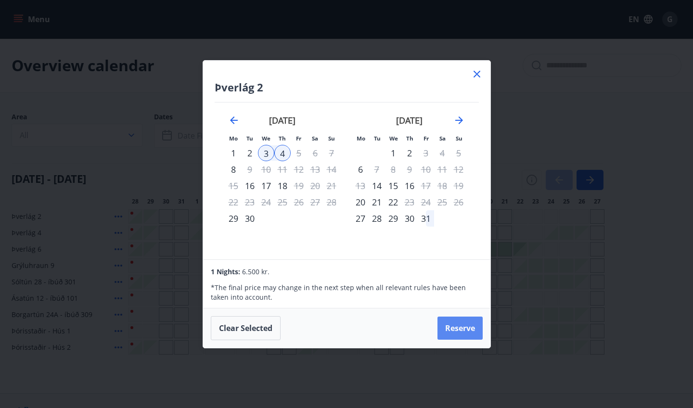
click at [452, 332] on button "Reserve" at bounding box center [460, 328] width 45 height 23
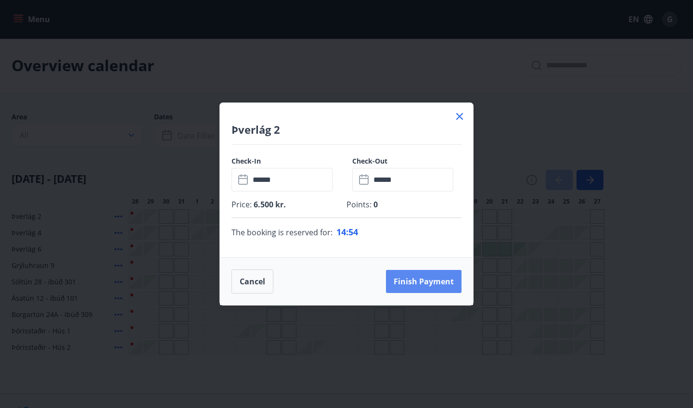
click at [427, 283] on button "Finish payment" at bounding box center [424, 281] width 76 height 23
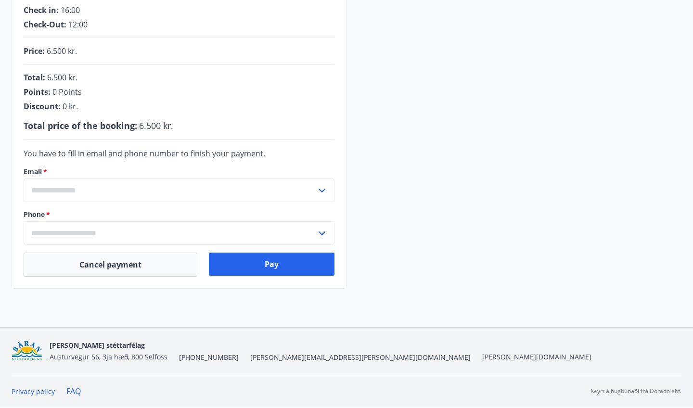
scroll to position [217, 0]
click at [224, 185] on input "text" at bounding box center [170, 191] width 293 height 24
click at [212, 191] on input "text" at bounding box center [170, 191] width 293 height 24
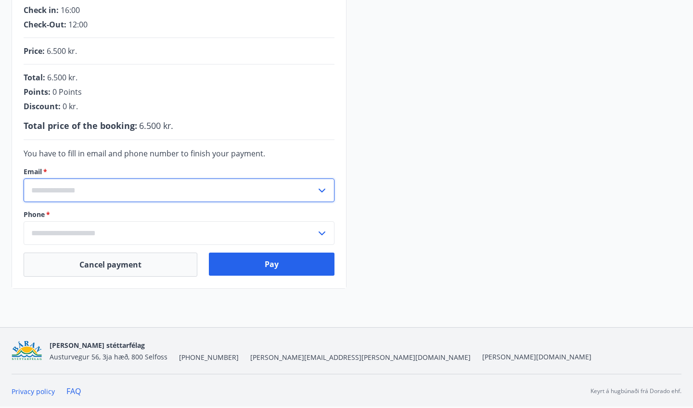
click at [194, 185] on input "text" at bounding box center [170, 191] width 293 height 24
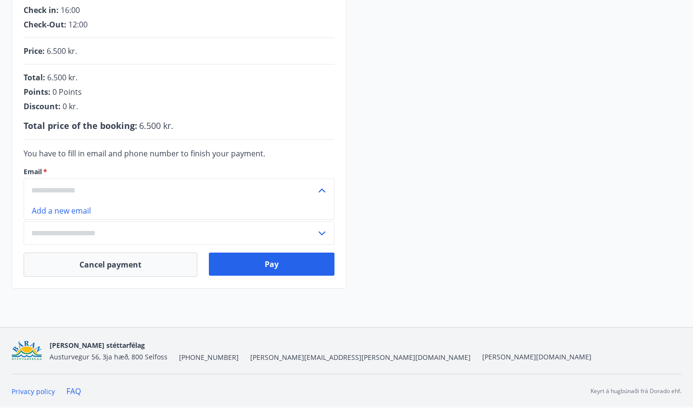
click at [194, 185] on input "text" at bounding box center [170, 191] width 293 height 24
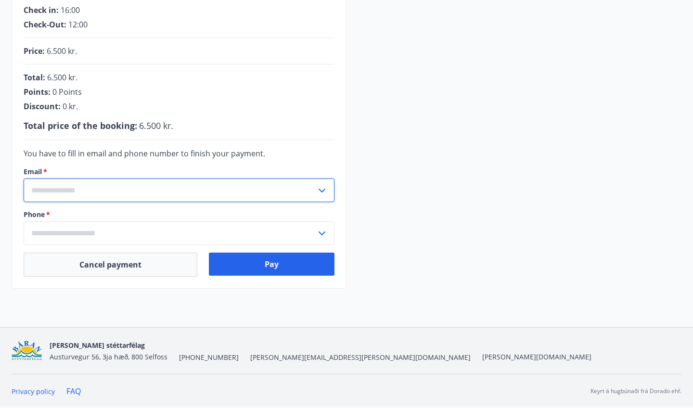
click at [149, 190] on input "text" at bounding box center [170, 191] width 293 height 24
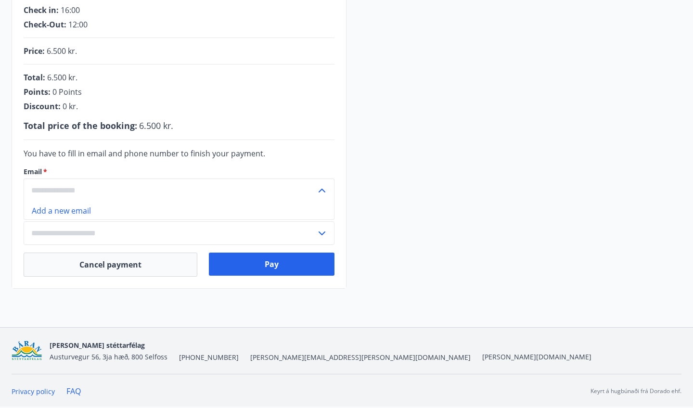
click at [89, 207] on li "Add a new email" at bounding box center [179, 210] width 310 height 17
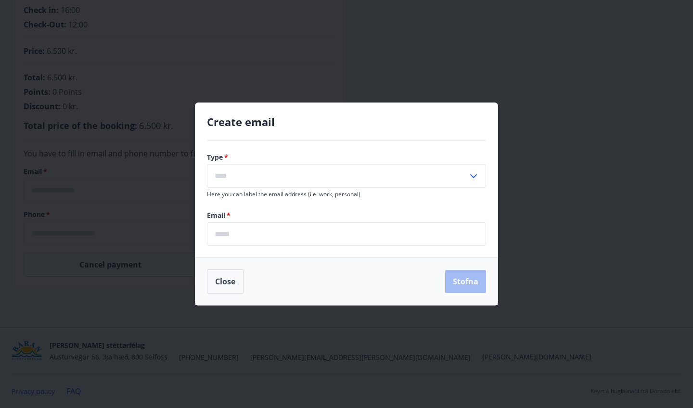
click at [301, 183] on input "text" at bounding box center [337, 176] width 261 height 24
click at [303, 194] on li "Personal" at bounding box center [347, 196] width 278 height 17
type input "********"
click at [324, 234] on input "email" at bounding box center [346, 234] width 279 height 24
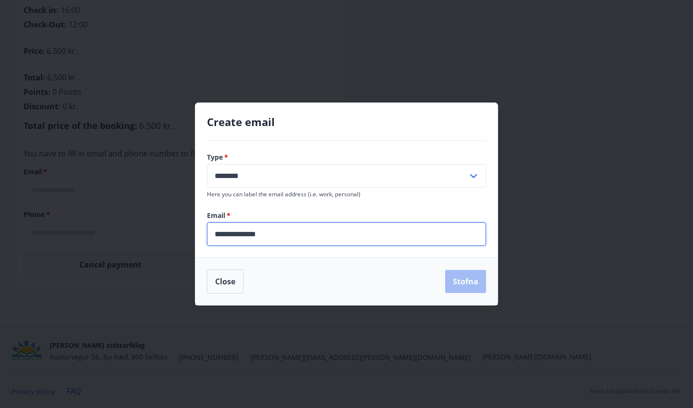
click at [263, 235] on input "**********" at bounding box center [346, 234] width 279 height 24
click at [292, 237] on input "**********" at bounding box center [346, 234] width 279 height 24
type input "**********"
click at [471, 296] on div "Close Stofna" at bounding box center [347, 282] width 302 height 48
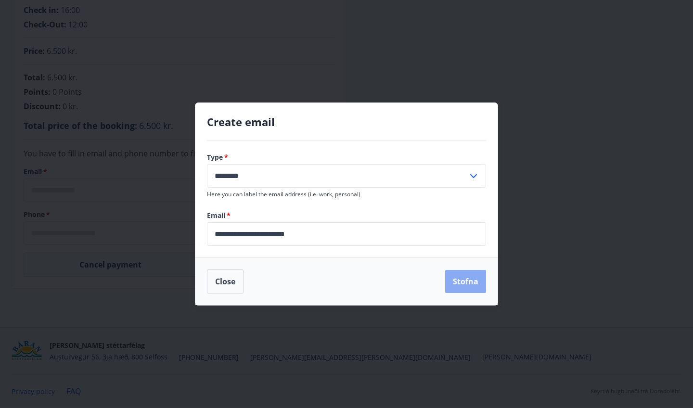
click at [473, 284] on button "Stofna" at bounding box center [465, 281] width 41 height 23
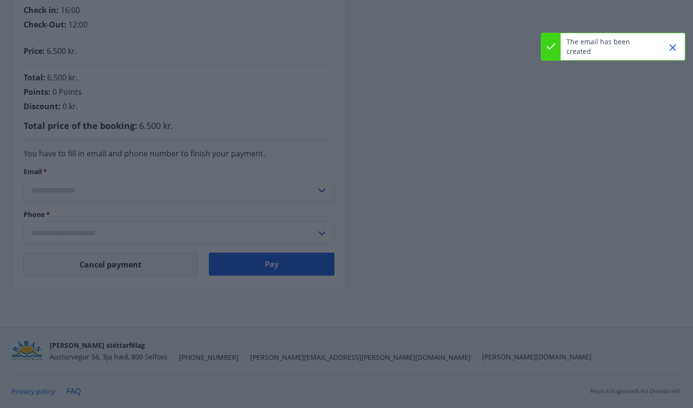
type input "**********"
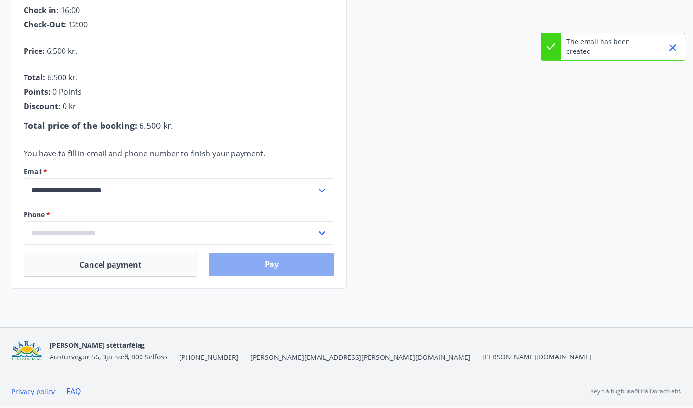
click at [292, 264] on button "Pay" at bounding box center [272, 264] width 126 height 23
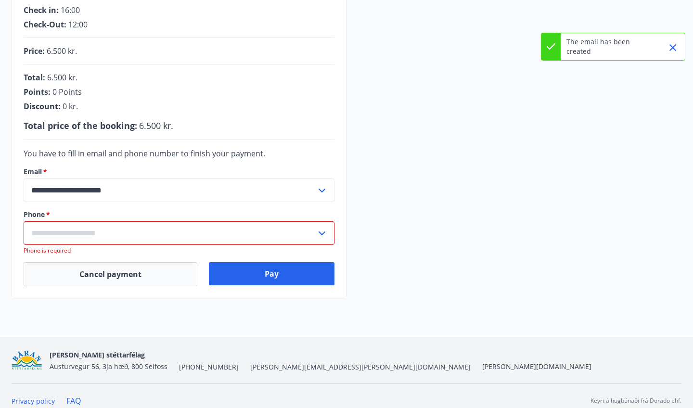
click at [228, 233] on input "text" at bounding box center [170, 234] width 293 height 24
click at [180, 242] on input "text" at bounding box center [170, 234] width 293 height 24
click at [163, 237] on input "text" at bounding box center [170, 234] width 293 height 24
click at [91, 253] on li "Add a new phone number" at bounding box center [179, 253] width 310 height 17
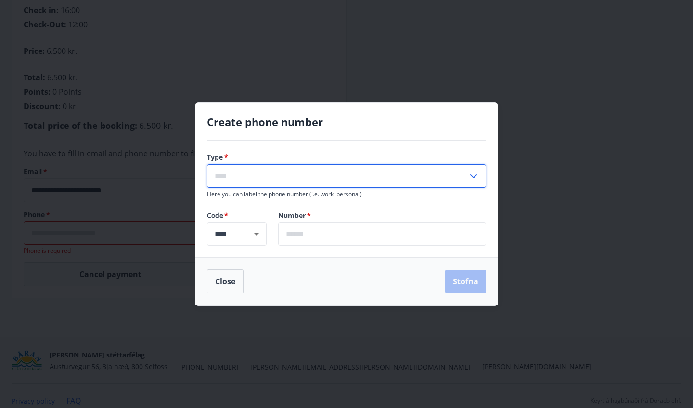
click at [293, 180] on input "text" at bounding box center [337, 176] width 261 height 24
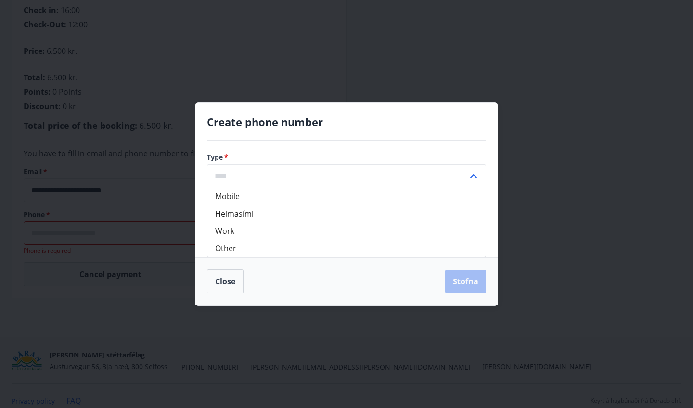
click at [287, 198] on li "Mobile" at bounding box center [347, 196] width 278 height 17
type input "******"
click at [305, 223] on input "text" at bounding box center [382, 234] width 208 height 24
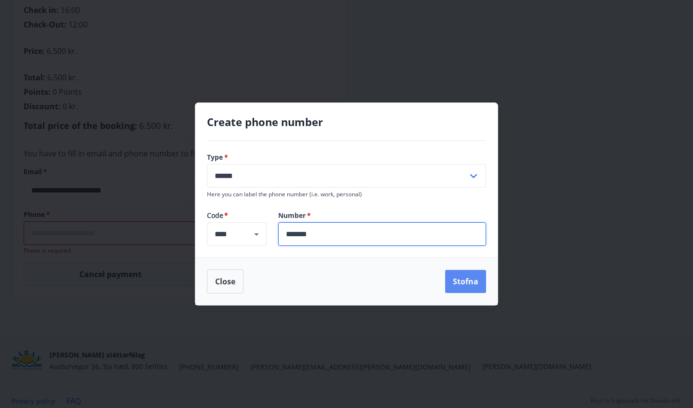
type input "*******"
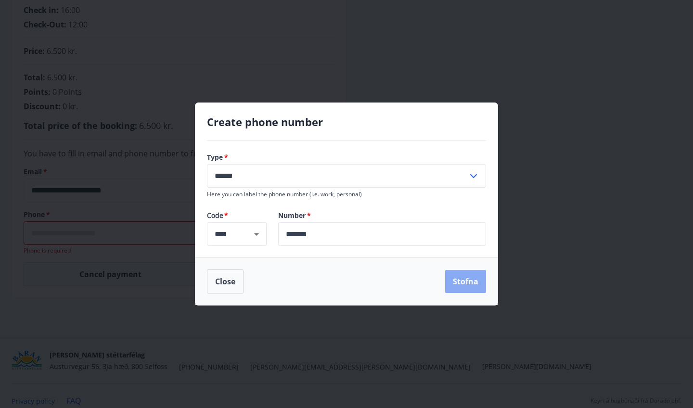
click at [471, 288] on button "Stofna" at bounding box center [465, 281] width 41 height 23
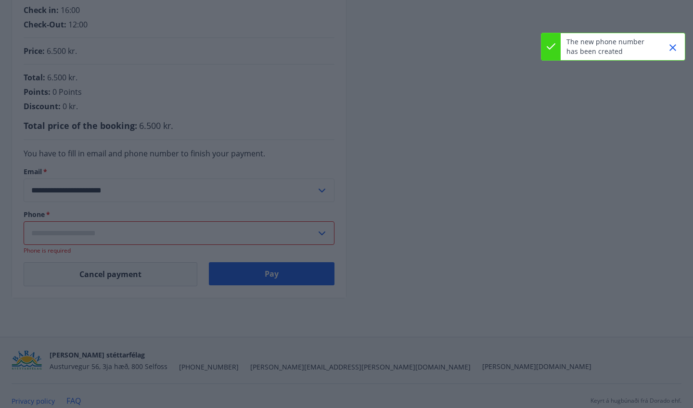
type input "**********"
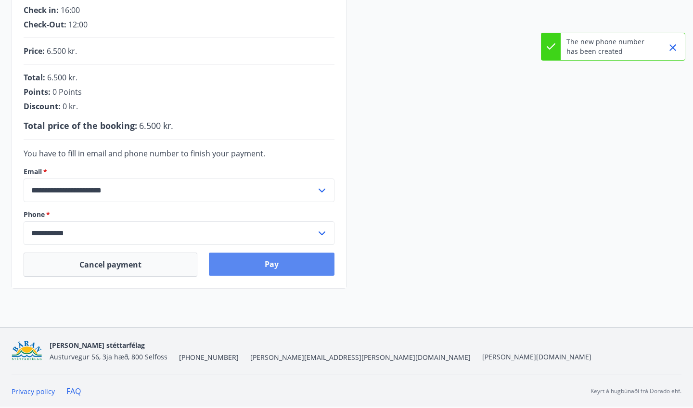
click at [252, 257] on button "Pay" at bounding box center [272, 264] width 126 height 23
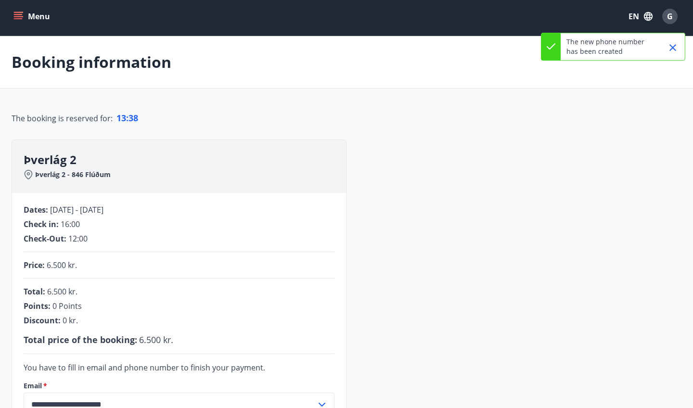
scroll to position [0, 0]
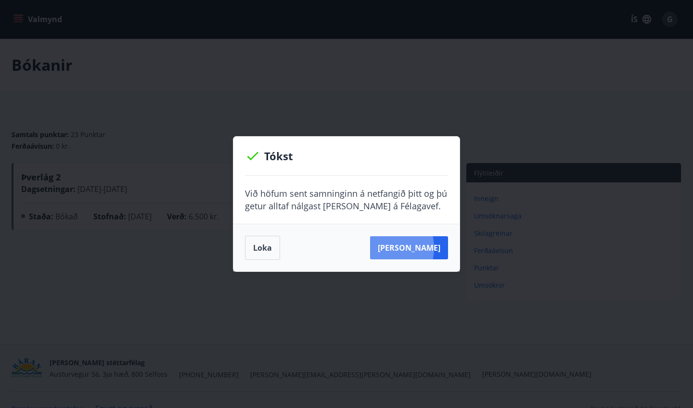
click at [396, 248] on button "[PERSON_NAME]" at bounding box center [409, 247] width 78 height 23
click at [401, 3] on div "Tókst Við höfum sent samninginn á netfangið þitt og þú getur alltaf nálgast [PE…" at bounding box center [346, 204] width 693 height 408
